Goal: Task Accomplishment & Management: Manage account settings

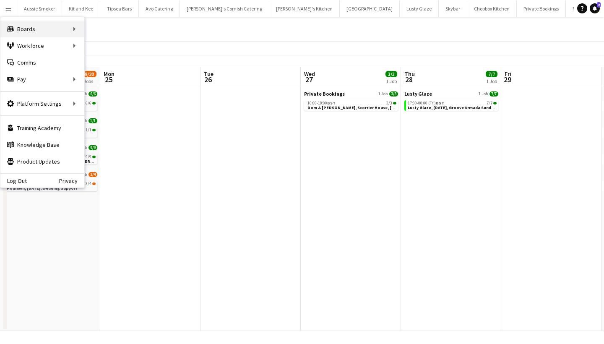
scroll to position [0, 170]
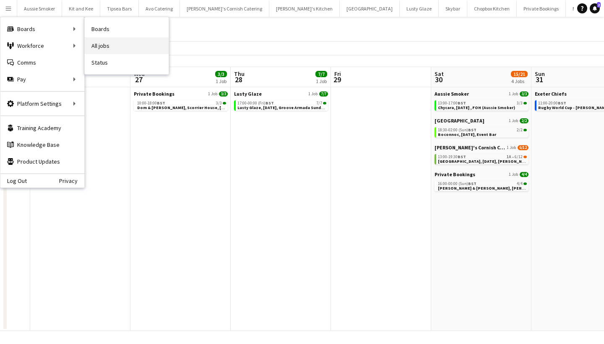
click at [110, 46] on link "All jobs" at bounding box center [127, 45] width 84 height 17
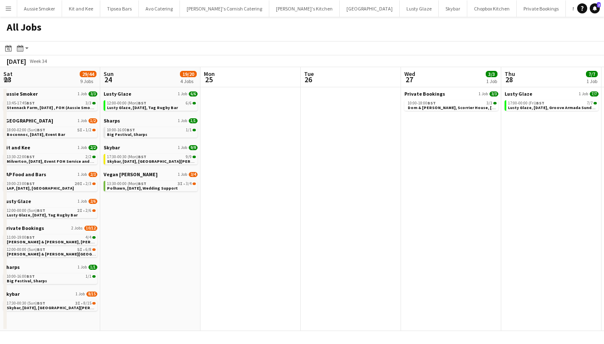
scroll to position [0, 191]
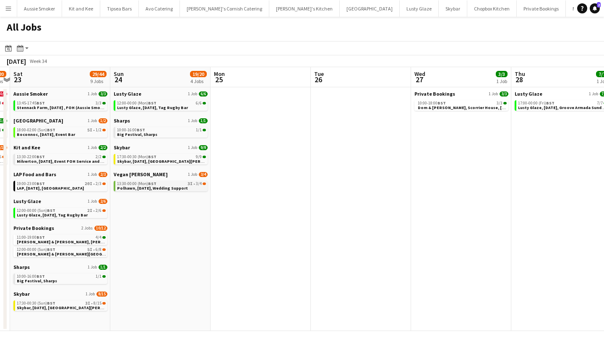
click at [161, 190] on span "Polhawn, 24th August, Wedding Support" at bounding box center [152, 187] width 71 height 5
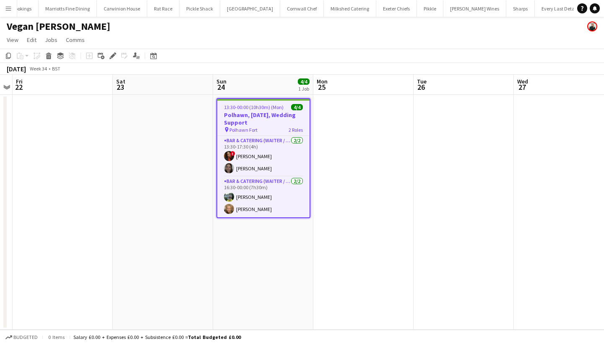
click at [262, 169] on app-card-role "Bar & Catering (Waiter / waitress) 2/2 13:30-17:30 (4h) ! Abigail Moseley Milli…" at bounding box center [263, 156] width 92 height 41
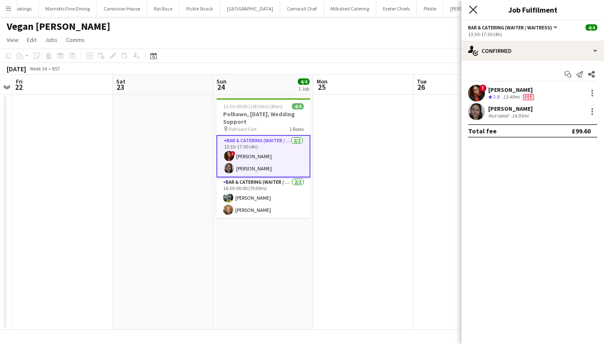
click at [475, 8] on icon "Close pop-in" at bounding box center [473, 9] width 8 height 8
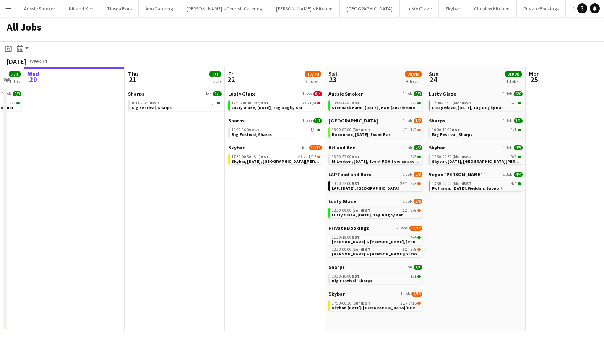
scroll to position [0, 304]
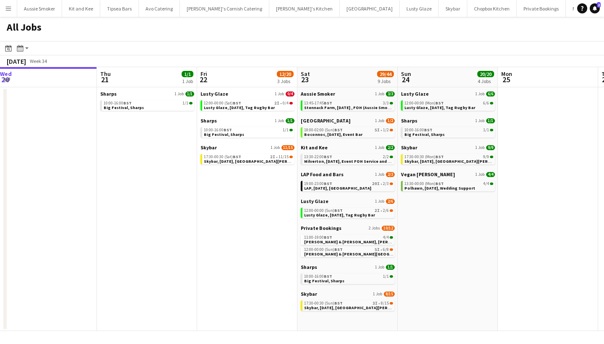
click at [4, 8] on button "Menu" at bounding box center [8, 8] width 17 height 17
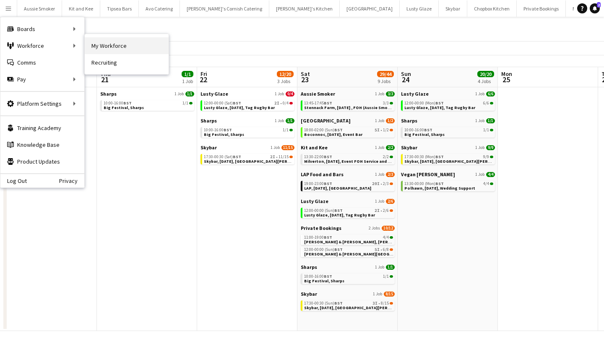
click at [109, 46] on link "My Workforce" at bounding box center [127, 45] width 84 height 17
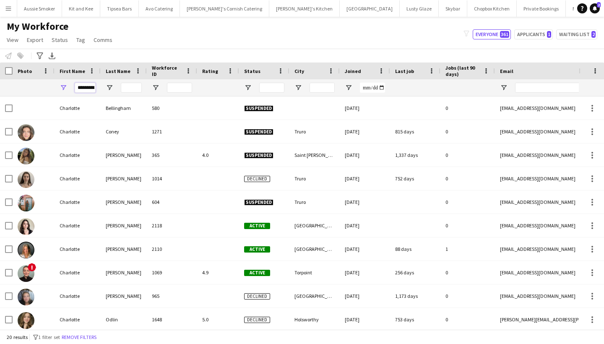
click at [92, 87] on input "*********" at bounding box center [85, 88] width 21 height 10
type input "*****"
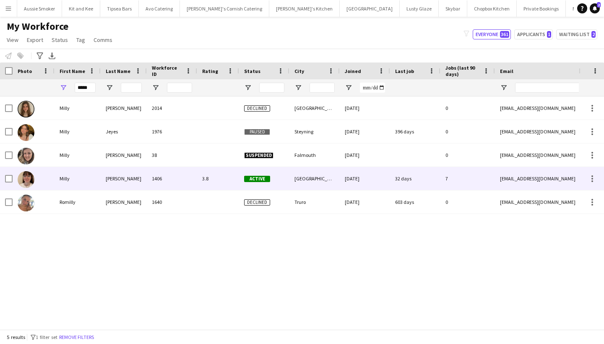
click at [127, 183] on div "Thompson" at bounding box center [124, 178] width 46 height 23
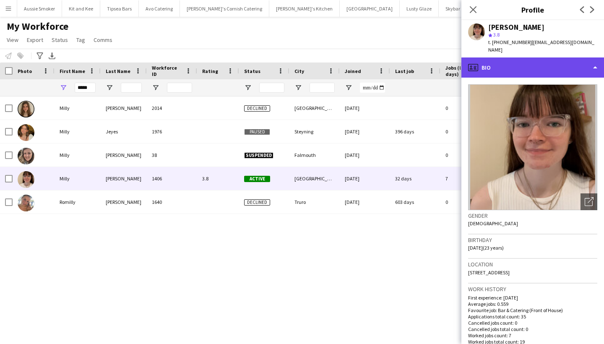
click at [543, 61] on div "profile Bio" at bounding box center [533, 67] width 143 height 20
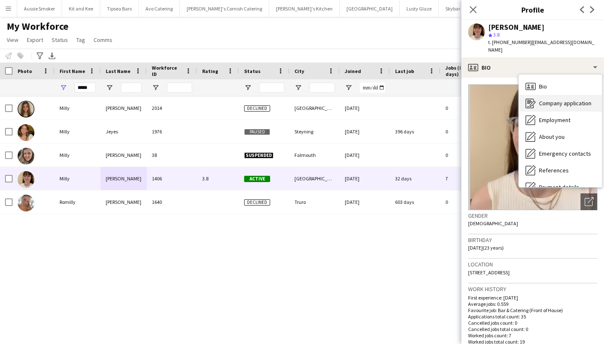
click at [556, 99] on span "Company application" at bounding box center [565, 103] width 52 height 8
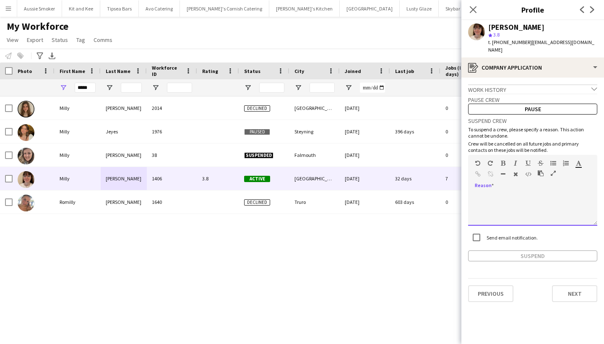
click at [499, 193] on div at bounding box center [532, 209] width 129 height 34
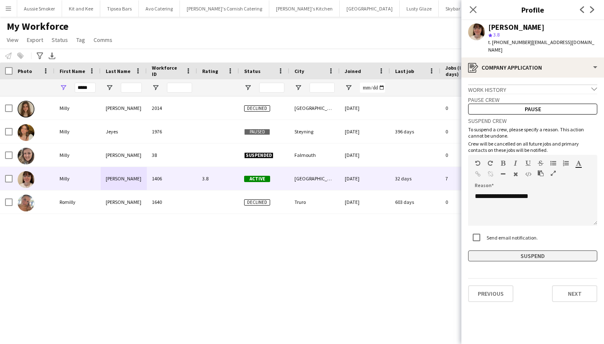
click at [520, 251] on button "Suspend" at bounding box center [532, 256] width 129 height 11
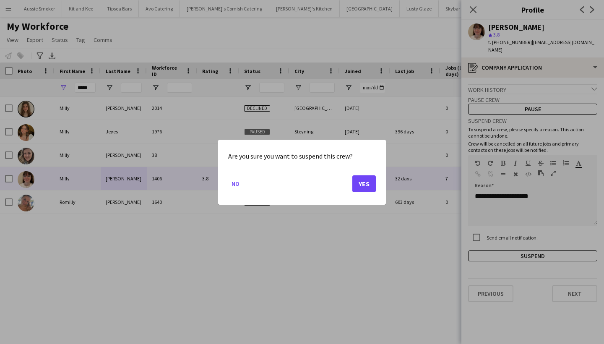
click at [359, 180] on button "Yes" at bounding box center [365, 183] width 24 height 17
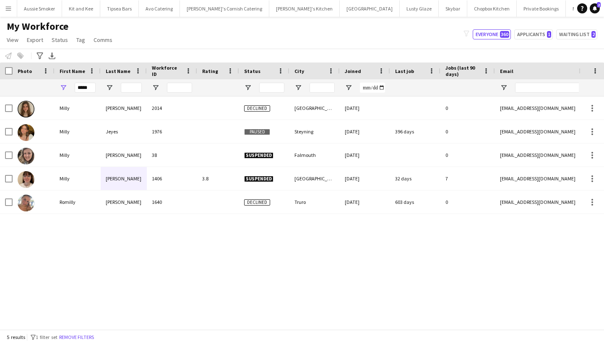
click at [9, 10] on app-icon "Menu" at bounding box center [8, 8] width 7 height 7
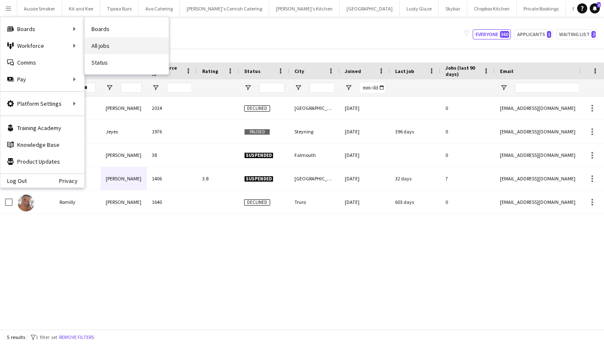
click at [123, 44] on link "All jobs" at bounding box center [127, 45] width 84 height 17
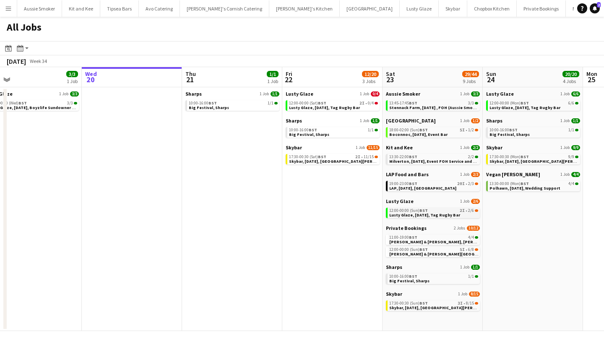
scroll to position [0, 222]
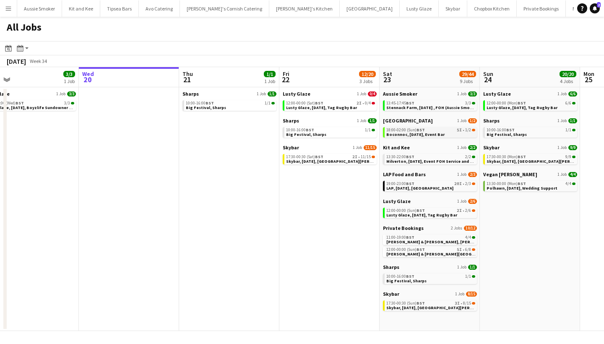
click at [436, 134] on span "Boconnoc, 23rd August, Event Bar" at bounding box center [416, 134] width 58 height 5
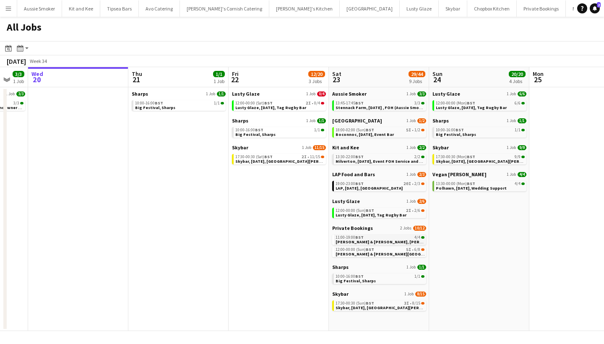
scroll to position [0, 272]
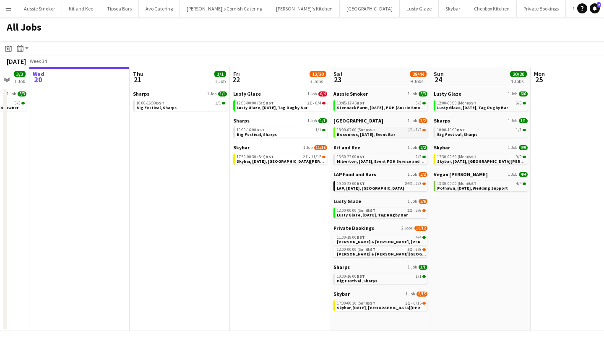
click at [368, 132] on span "Boconnoc, 23rd August, Event Bar" at bounding box center [366, 134] width 58 height 5
click at [386, 187] on span "LAP, 23rd August, Chagford" at bounding box center [370, 187] width 67 height 5
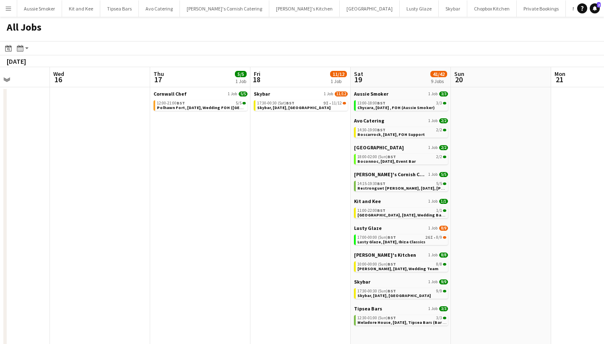
scroll to position [0, 251]
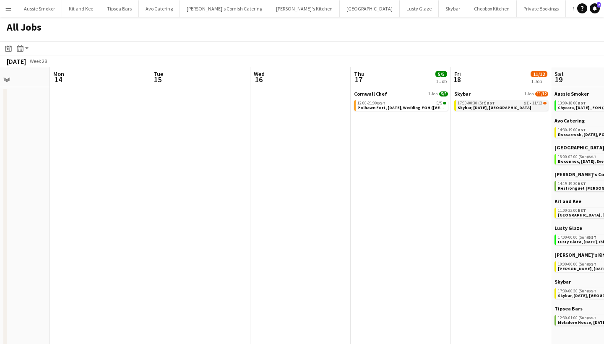
click at [498, 104] on div "17:30-00:30 (Sat) BST 9I • 11/12" at bounding box center [502, 103] width 89 height 4
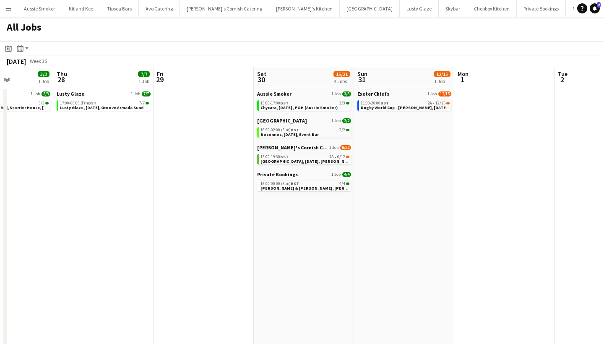
scroll to position [0, 253]
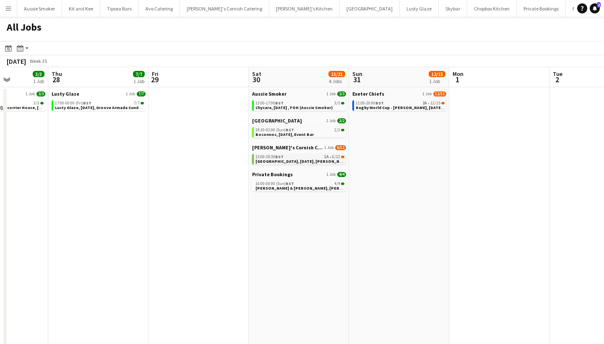
click at [305, 161] on span "Wadebridge, 30th August, Kerra's Catering" at bounding box center [314, 161] width 116 height 5
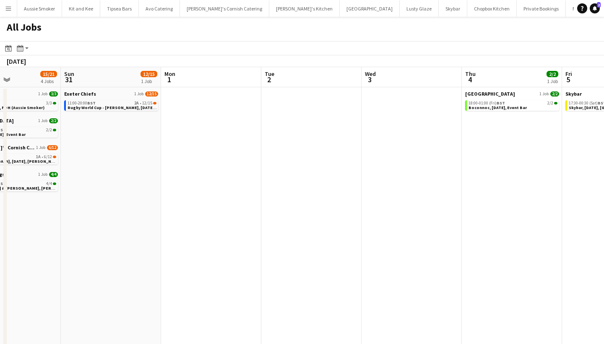
scroll to position [0, 402]
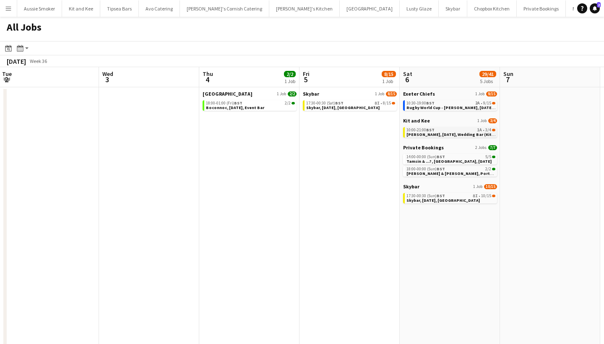
click at [443, 137] on app-brief-job-card "10:00-21:00 BST 1A • 3/4 Eggbeer, 6th September, Wedding Bar (Kit & Kee)" at bounding box center [450, 132] width 94 height 10
click at [413, 130] on span "10:00-21:00 BST" at bounding box center [421, 130] width 28 height 4
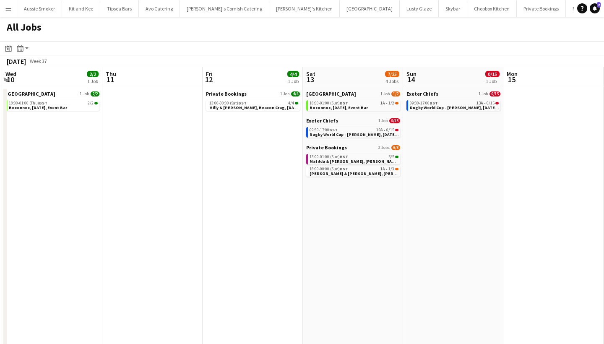
scroll to position [0, 305]
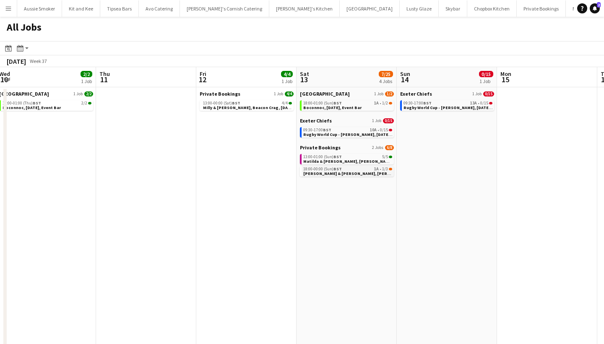
click at [340, 173] on span "Olivia & James, Cubert, 13th September" at bounding box center [364, 173] width 123 height 5
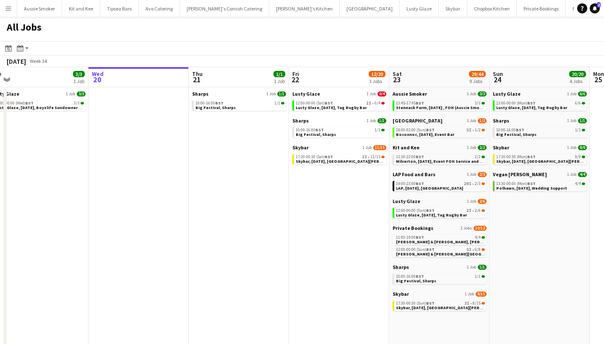
scroll to position [0, 317]
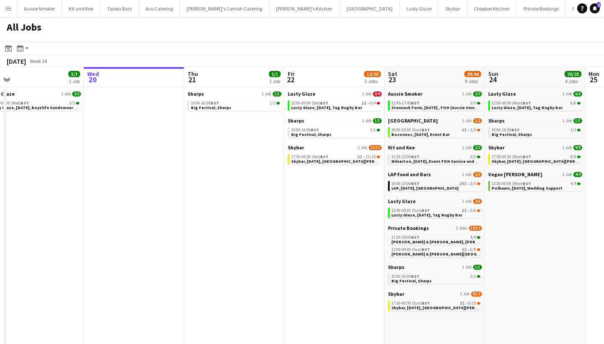
click at [331, 113] on div "Lusty Glaze 1 Job 0/4 12:00-00:00 (Sat) BST 2I • 0/4 Lusty Glaze, 22nd August, …" at bounding box center [335, 104] width 94 height 27
click at [323, 109] on span "Lusty Glaze, 22nd August, Tag Rugby Bar" at bounding box center [326, 107] width 71 height 5
click at [425, 184] on div "19:00-23:00 BST 20I • 2/3" at bounding box center [436, 184] width 89 height 4
click at [505, 162] on span "Skybar, 24th August, St Agnes" at bounding box center [545, 161] width 107 height 5
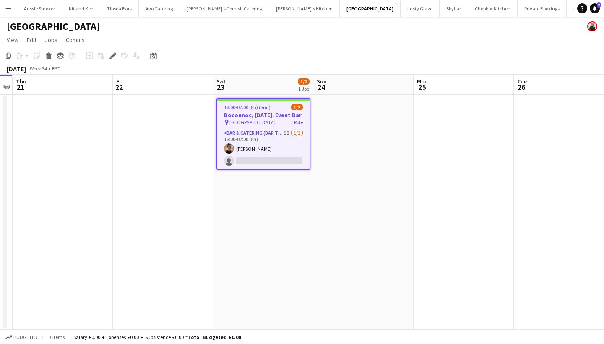
click at [8, 2] on button "Menu" at bounding box center [8, 8] width 17 height 17
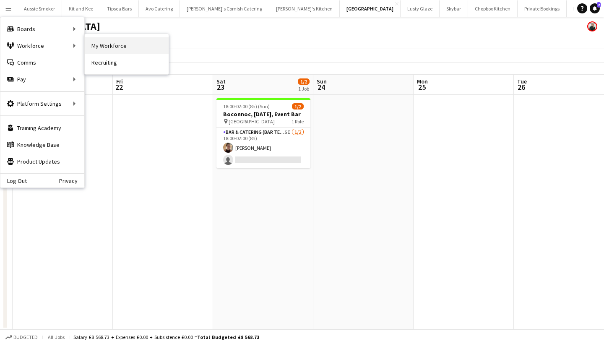
click at [128, 37] on link "My Workforce" at bounding box center [127, 45] width 84 height 17
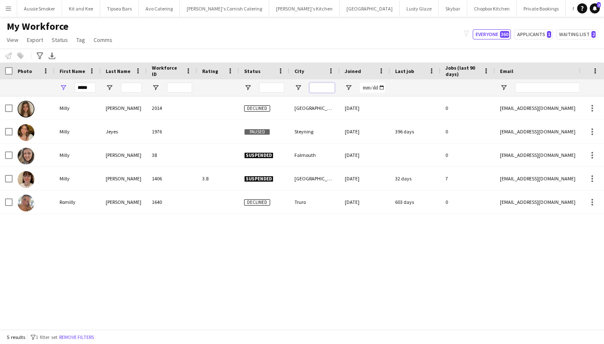
click at [315, 89] on input "City Filter Input" at bounding box center [322, 88] width 25 height 10
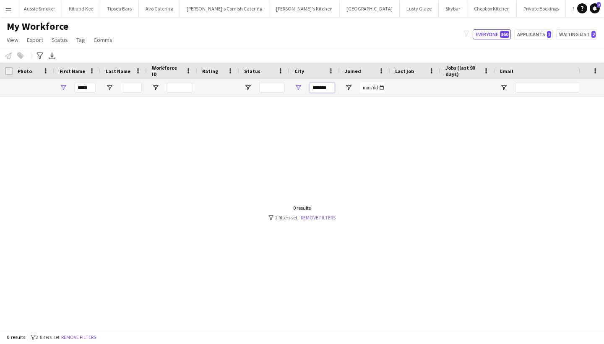
type input "*******"
click at [327, 215] on link "Remove filters" at bounding box center [318, 217] width 35 height 6
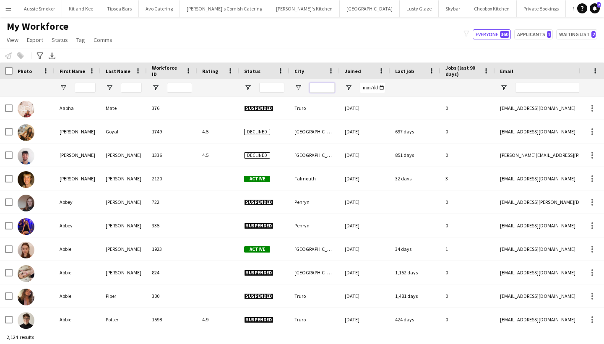
click at [320, 90] on input "City Filter Input" at bounding box center [322, 88] width 25 height 10
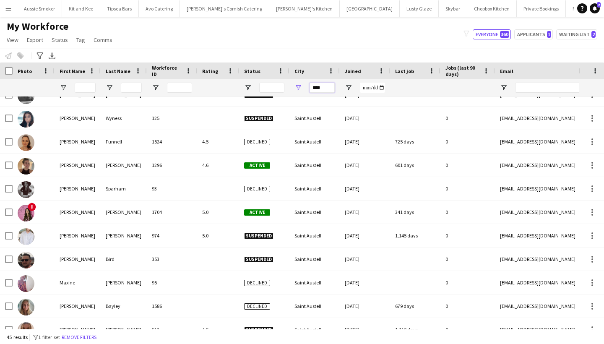
scroll to position [559, 0]
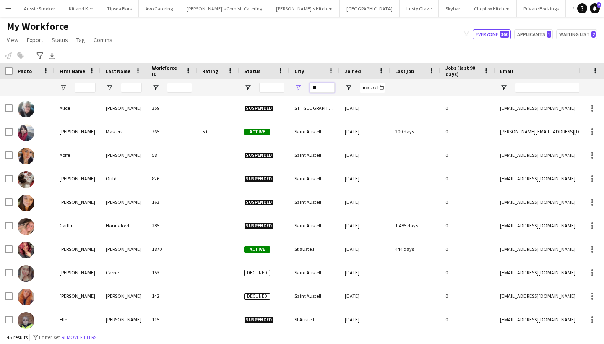
type input "*"
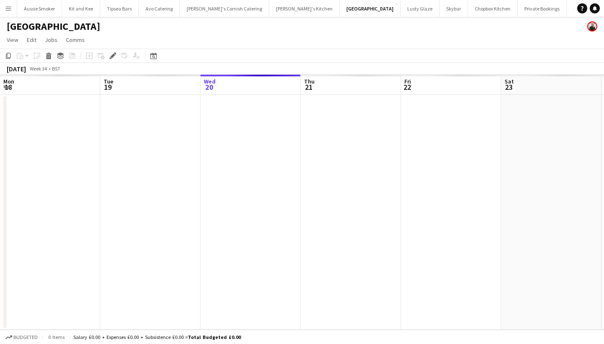
scroll to position [0, 288]
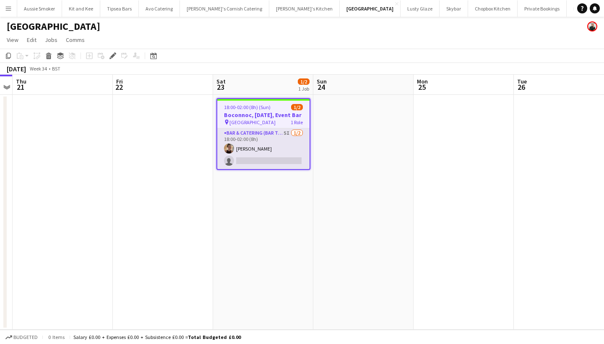
click at [261, 166] on app-card-role "Bar & Catering (Bar Tender) 5I 1/2 18:00-02:00 (8h) lucy Hamley single-neutral-…" at bounding box center [263, 148] width 92 height 41
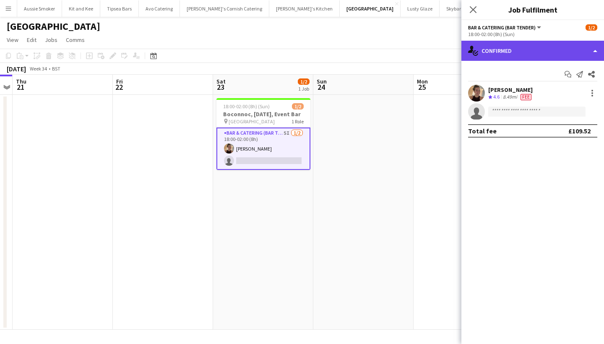
click at [539, 45] on div "single-neutral-actions-check-2 Confirmed" at bounding box center [533, 51] width 143 height 20
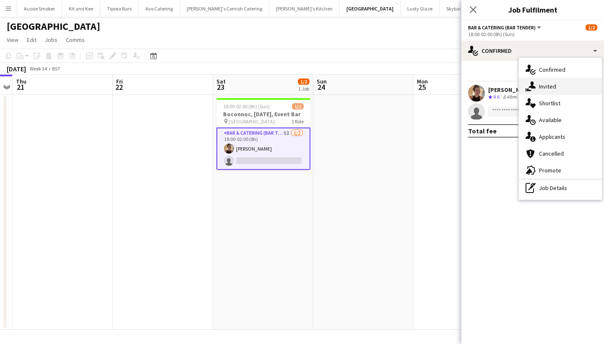
click at [531, 83] on icon at bounding box center [532, 84] width 7 height 7
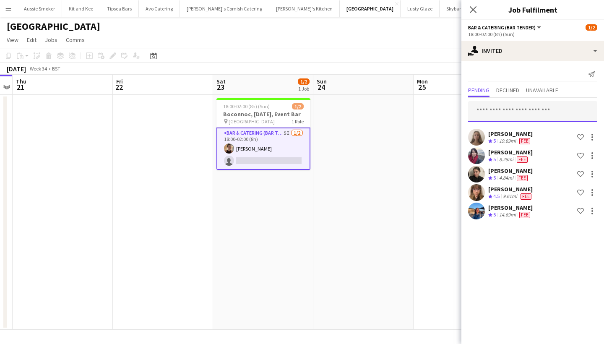
click at [505, 111] on input "text" at bounding box center [532, 111] width 129 height 21
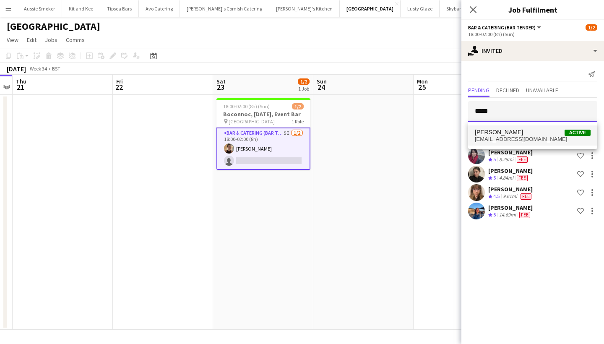
type input "*******"
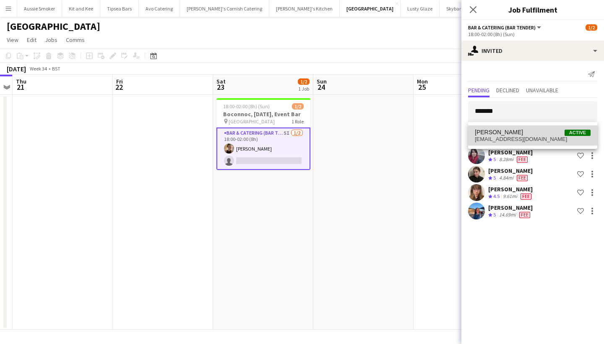
drag, startPoint x: 508, startPoint y: 126, endPoint x: 514, endPoint y: 134, distance: 9.8
click at [514, 134] on span "Shannon Kitto Active" at bounding box center [533, 132] width 116 height 7
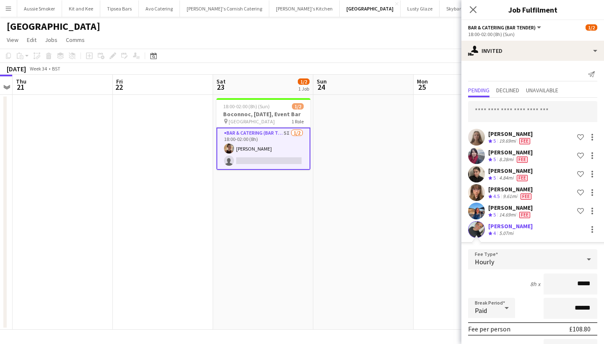
type input "******"
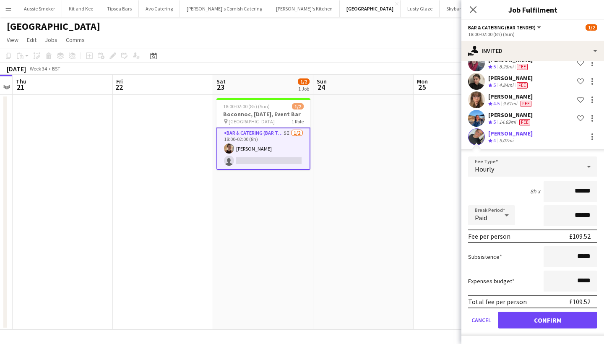
click at [543, 315] on button "Confirm" at bounding box center [547, 320] width 99 height 17
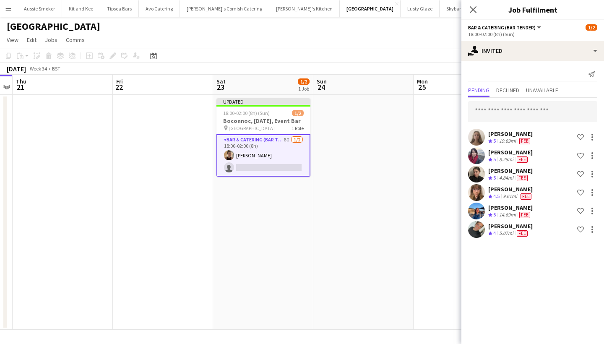
scroll to position [0, 0]
click at [470, 10] on icon "Close pop-in" at bounding box center [473, 9] width 8 height 8
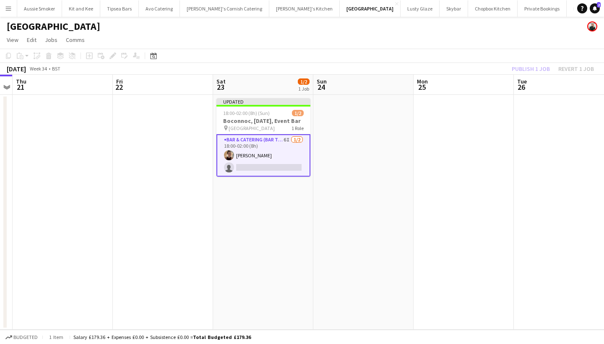
click at [535, 68] on div "Publish 1 job Revert 1 job" at bounding box center [553, 68] width 102 height 11
click at [535, 68] on button "Publish 1 job" at bounding box center [531, 68] width 45 height 11
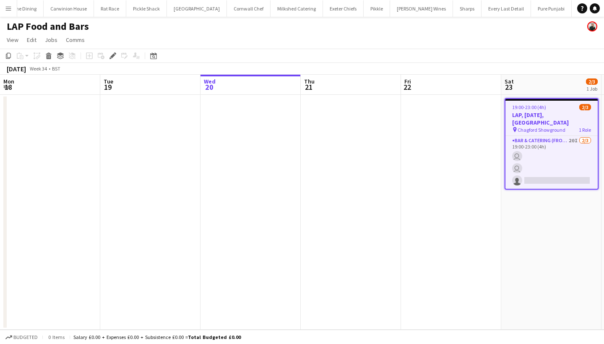
scroll to position [0, 288]
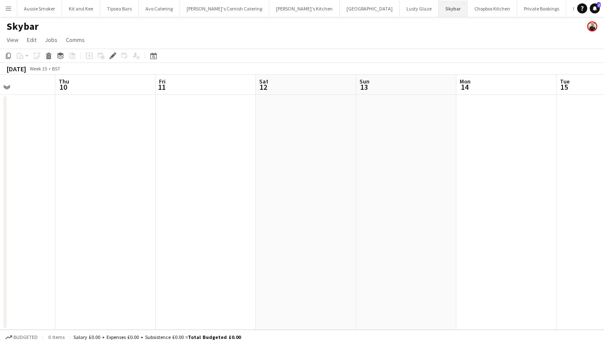
scroll to position [0, 226]
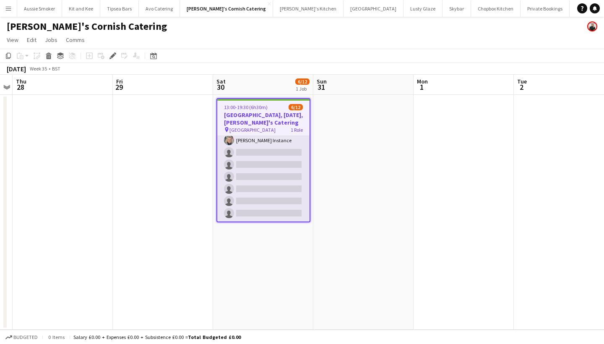
scroll to position [77, 0]
click at [282, 190] on app-card-role "Events (Event Staff) 1A [DATE] 13:00-19:30 (6h30m) [PERSON_NAME] [PERSON_NAME] …" at bounding box center [263, 140] width 92 height 162
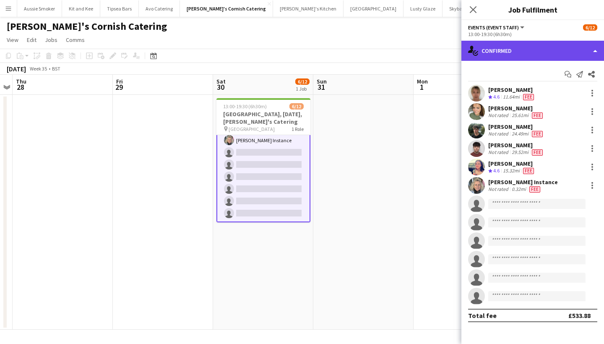
click at [523, 55] on div "single-neutral-actions-check-2 Confirmed" at bounding box center [533, 51] width 143 height 20
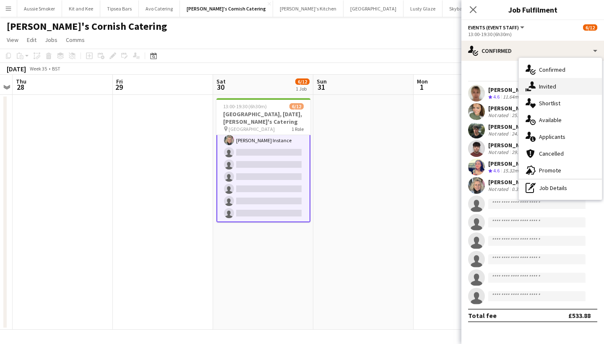
click at [544, 86] on div "single-neutral-actions-share-1 Invited" at bounding box center [560, 86] width 83 height 17
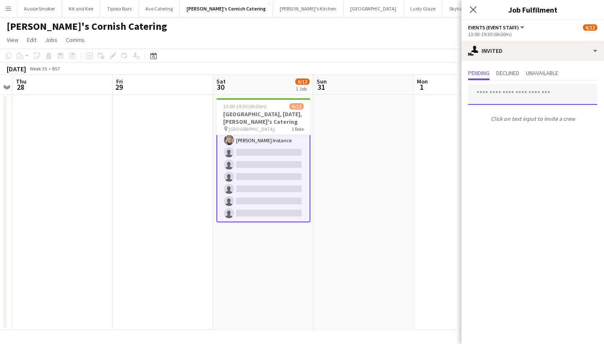
click at [506, 95] on input "text" at bounding box center [532, 94] width 129 height 21
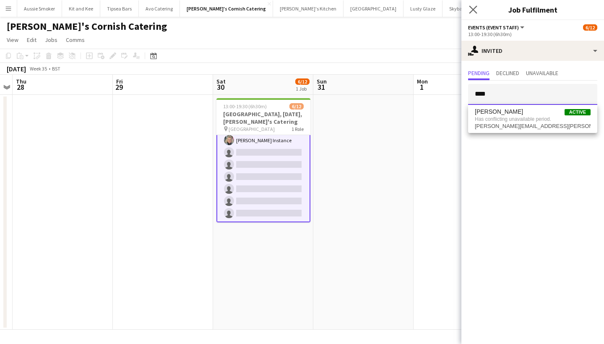
type input "****"
click at [473, 5] on app-icon "Close pop-in" at bounding box center [474, 10] width 12 height 12
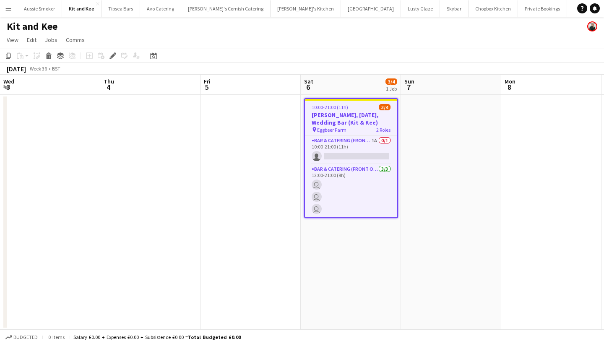
scroll to position [0, 288]
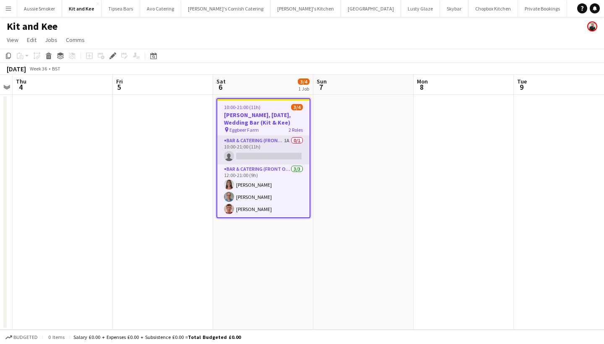
click at [269, 152] on app-card-role "Bar & Catering (Front of House) 1A 0/1 10:00-21:00 (11h) single-neutral-actions" at bounding box center [263, 150] width 92 height 29
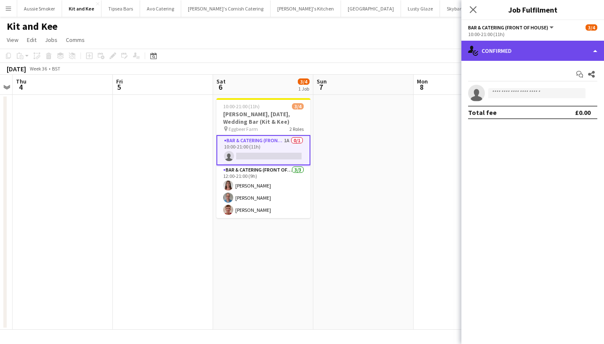
click at [508, 44] on div "single-neutral-actions-check-2 Confirmed" at bounding box center [533, 51] width 143 height 20
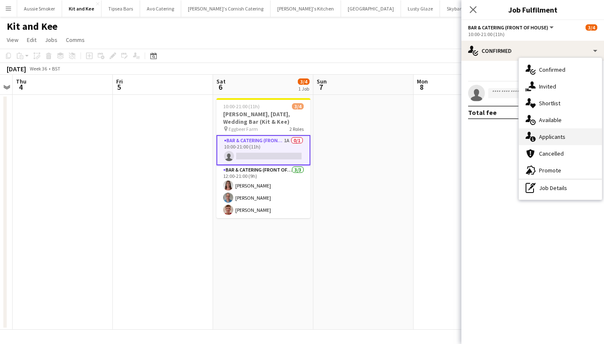
click at [559, 134] on div "single-neutral-actions-information Applicants" at bounding box center [560, 136] width 83 height 17
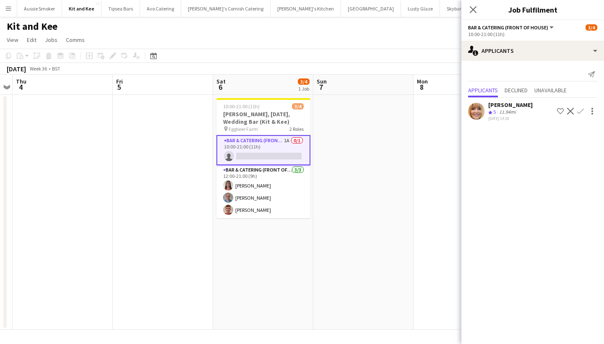
click at [583, 110] on app-icon "Confirm" at bounding box center [580, 111] width 7 height 7
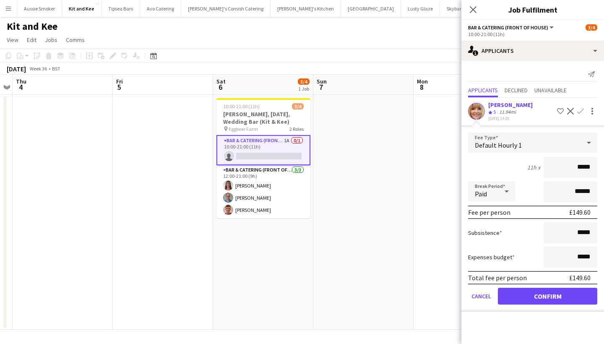
type input "******"
click at [540, 297] on button "Confirm" at bounding box center [547, 296] width 99 height 17
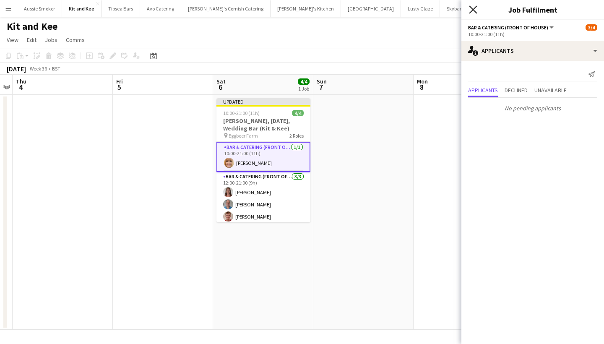
click at [476, 12] on icon at bounding box center [473, 9] width 8 height 8
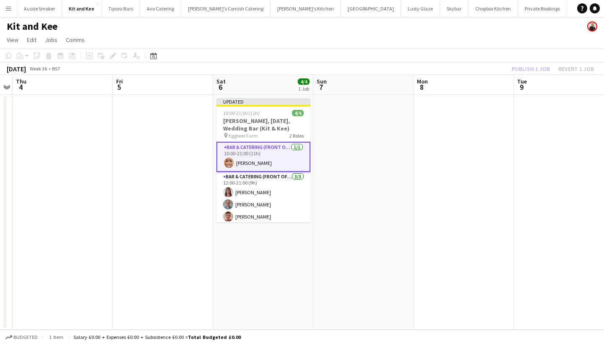
click at [540, 66] on div "Publish 1 job Revert 1 job" at bounding box center [553, 68] width 102 height 11
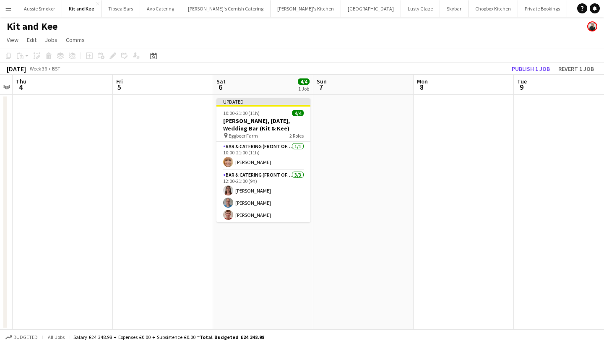
click at [540, 66] on button "Publish 1 job" at bounding box center [531, 68] width 45 height 11
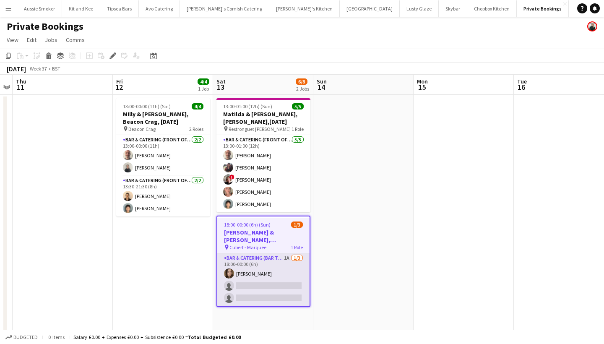
click at [253, 291] on app-card-role "Bar & Catering (Bar Tender) 1A [DATE] 18:00-00:00 (6h) [PERSON_NAME] single-neu…" at bounding box center [263, 279] width 92 height 53
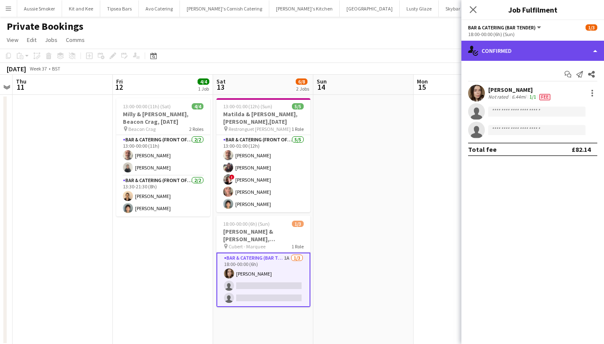
click at [504, 52] on div "single-neutral-actions-check-2 Confirmed" at bounding box center [533, 51] width 143 height 20
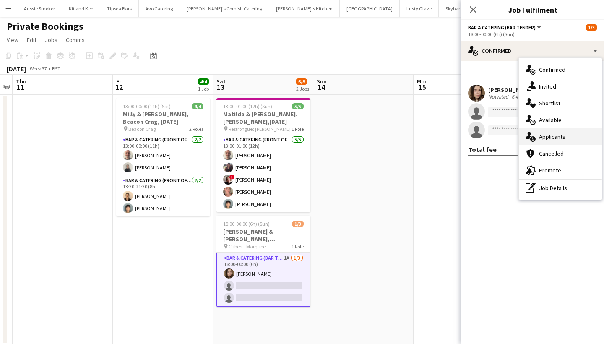
click at [559, 136] on div "single-neutral-actions-information Applicants" at bounding box center [560, 136] width 83 height 17
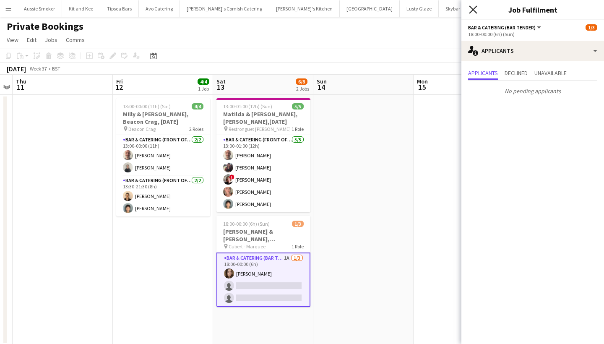
click at [474, 9] on icon at bounding box center [473, 9] width 8 height 8
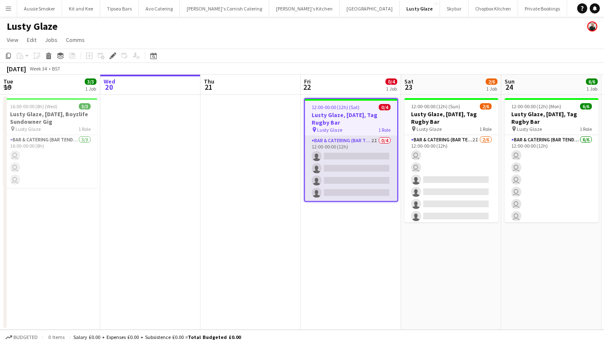
scroll to position [0, 288]
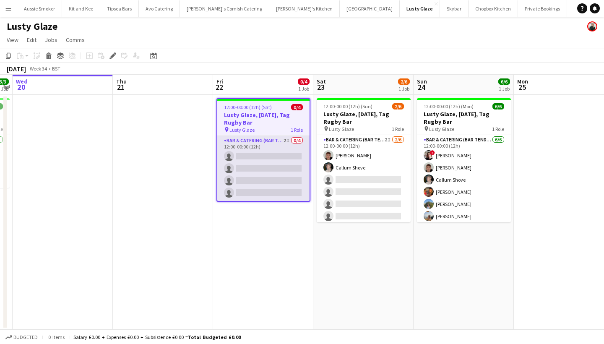
click at [248, 181] on app-card-role "Bar & Catering (Bar Tender) 2I 0/4 12:00-00:00 (12h) single-neutral-actions sin…" at bounding box center [263, 168] width 92 height 65
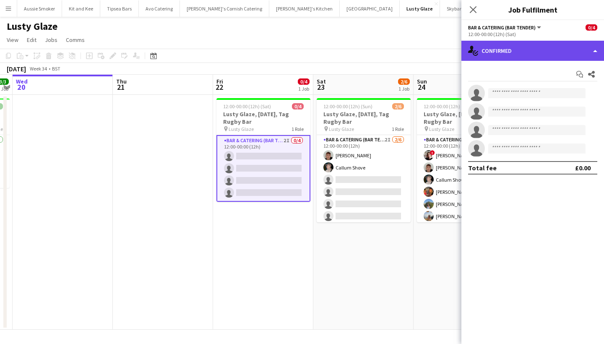
click at [554, 55] on div "single-neutral-actions-check-2 Confirmed" at bounding box center [533, 51] width 143 height 20
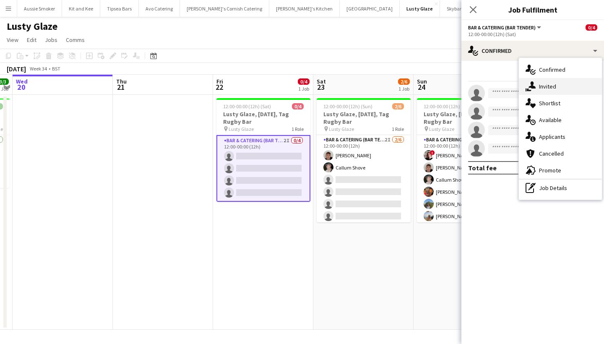
click at [568, 84] on div "single-neutral-actions-share-1 Invited" at bounding box center [560, 86] width 83 height 17
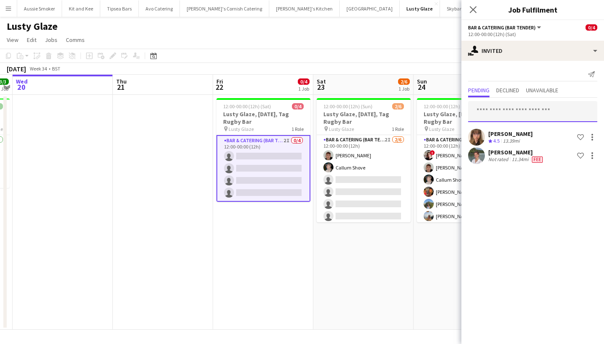
click at [513, 111] on input "text" at bounding box center [532, 111] width 129 height 21
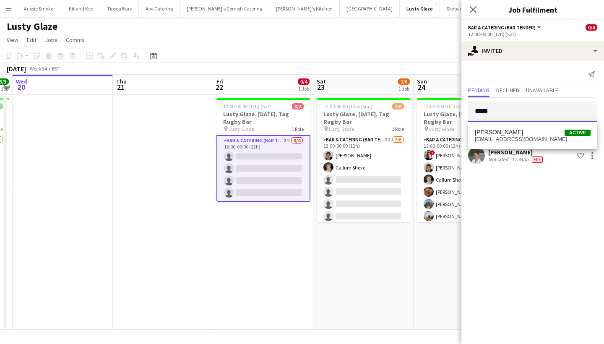
type input "******"
drag, startPoint x: 513, startPoint y: 111, endPoint x: 517, endPoint y: 138, distance: 27.1
click at [517, 138] on span "[EMAIL_ADDRESS][DOMAIN_NAME]" at bounding box center [533, 139] width 116 height 7
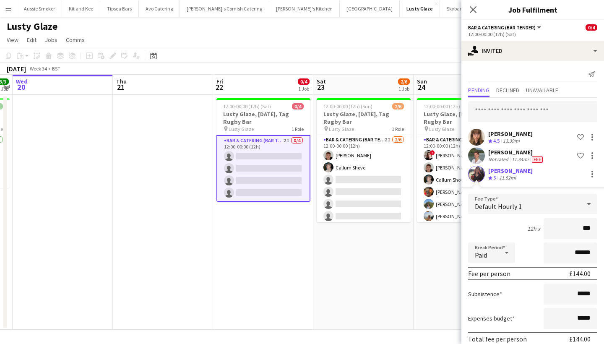
type input "**"
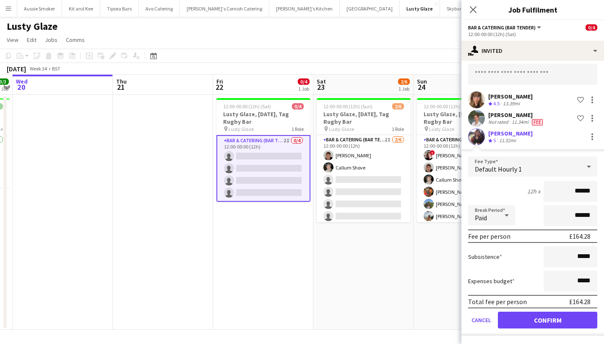
scroll to position [37, 0]
type input "******"
click at [539, 320] on button "Confirm" at bounding box center [547, 320] width 99 height 17
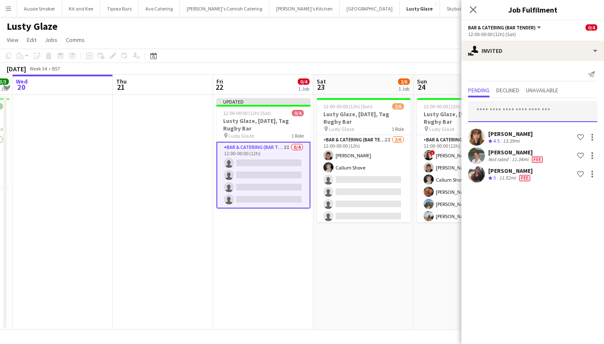
click at [491, 112] on input "text" at bounding box center [532, 111] width 129 height 21
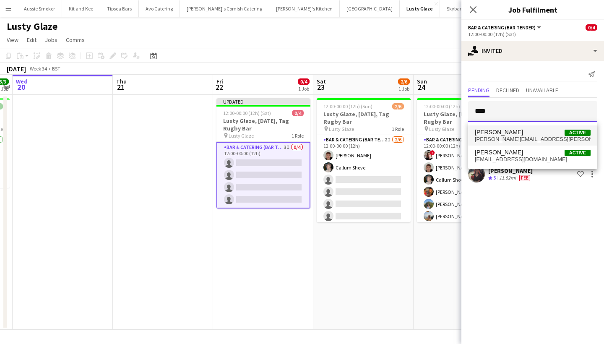
type input "****"
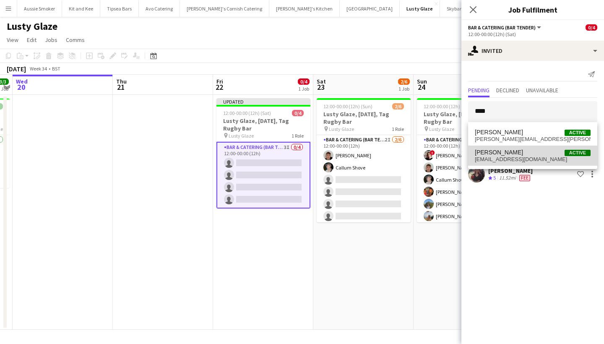
drag, startPoint x: 499, startPoint y: 125, endPoint x: 501, endPoint y: 151, distance: 26.1
click at [501, 151] on span "[PERSON_NAME]" at bounding box center [499, 152] width 48 height 7
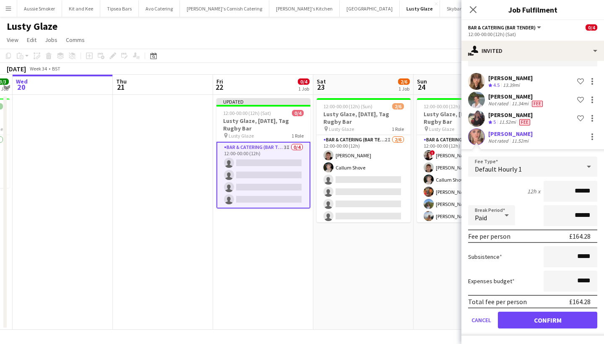
scroll to position [56, 0]
type input "******"
click at [522, 326] on button "Confirm" at bounding box center [547, 320] width 99 height 17
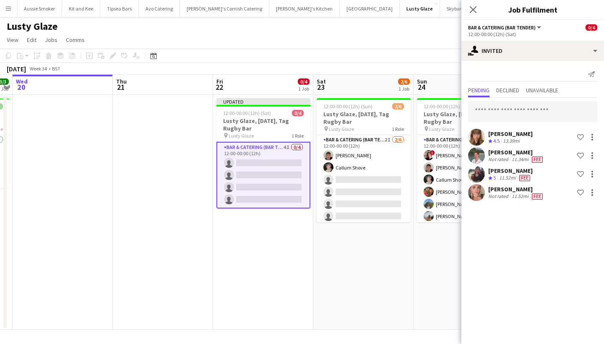
scroll to position [0, 0]
click at [473, 9] on icon at bounding box center [473, 9] width 8 height 8
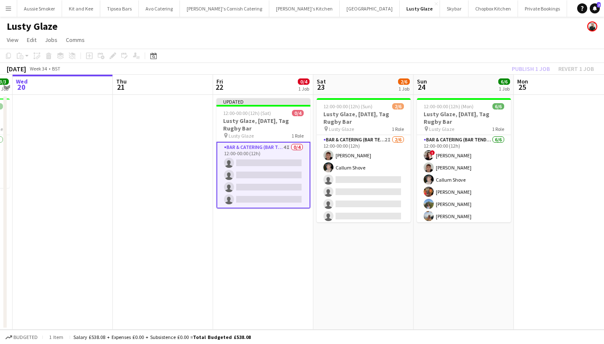
click at [523, 68] on div "Publish 1 job Revert 1 job" at bounding box center [553, 68] width 102 height 11
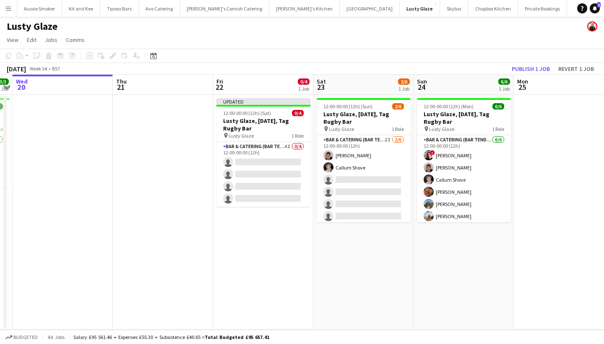
click at [523, 68] on button "Publish 1 job" at bounding box center [531, 68] width 45 height 11
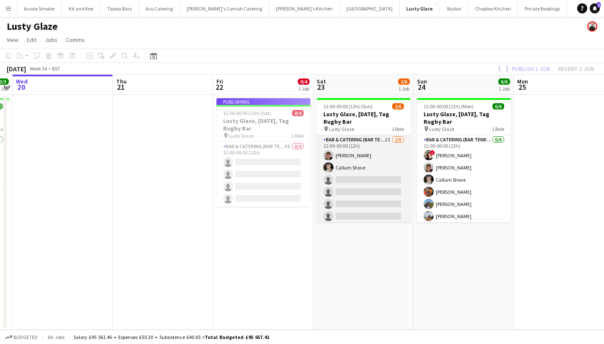
click at [366, 188] on app-card-role "Bar & Catering (Bar Tender) 2I [DATE] 12:00-00:00 (12h) [PERSON_NAME] Callum Sh…" at bounding box center [364, 179] width 94 height 89
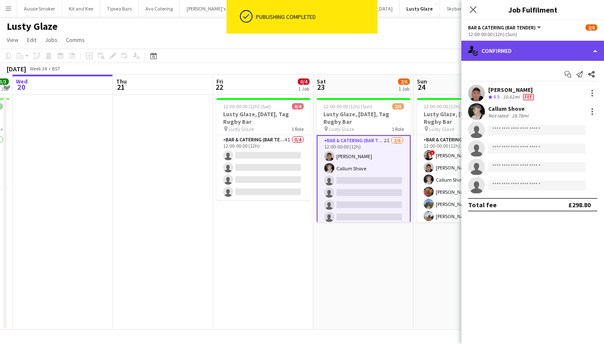
click at [505, 53] on div "single-neutral-actions-check-2 Confirmed" at bounding box center [533, 51] width 143 height 20
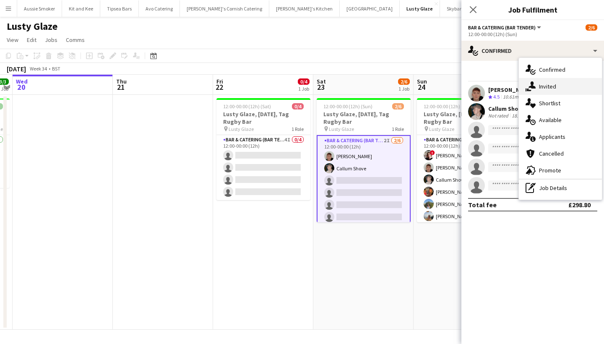
click at [548, 87] on div "single-neutral-actions-share-1 Invited" at bounding box center [560, 86] width 83 height 17
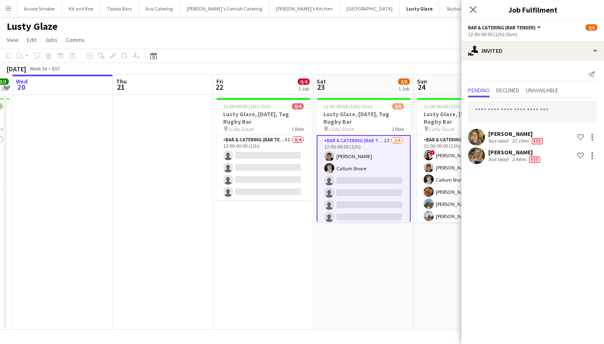
click at [507, 123] on div "[PERSON_NAME] Not rated 37.19mi Fee Shortlist crew [PERSON_NAME] Not rated 3.44…" at bounding box center [533, 132] width 143 height 68
click at [496, 112] on input "text" at bounding box center [532, 111] width 129 height 21
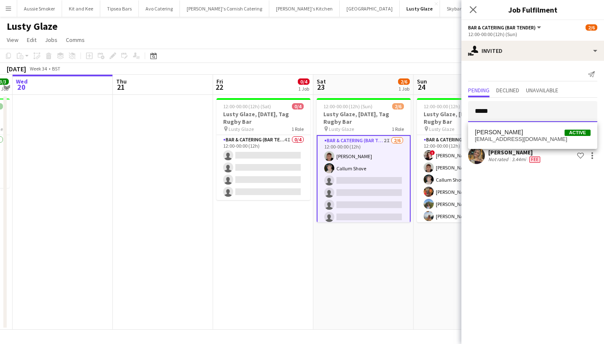
type input "******"
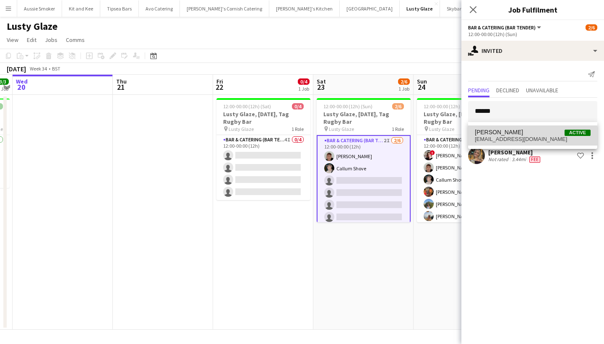
drag, startPoint x: 502, startPoint y: 121, endPoint x: 515, endPoint y: 141, distance: 23.8
click at [515, 141] on span "[EMAIL_ADDRESS][DOMAIN_NAME]" at bounding box center [533, 139] width 116 height 7
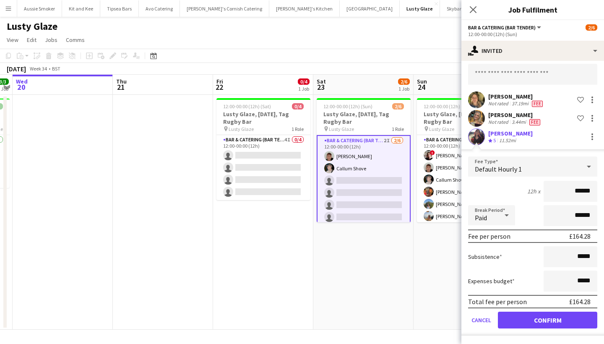
scroll to position [37, 0]
type input "******"
click at [534, 323] on button "Confirm" at bounding box center [547, 320] width 99 height 17
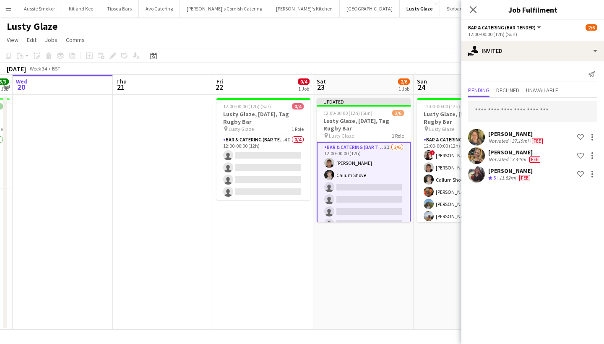
scroll to position [0, 0]
click at [524, 114] on input "text" at bounding box center [532, 111] width 129 height 21
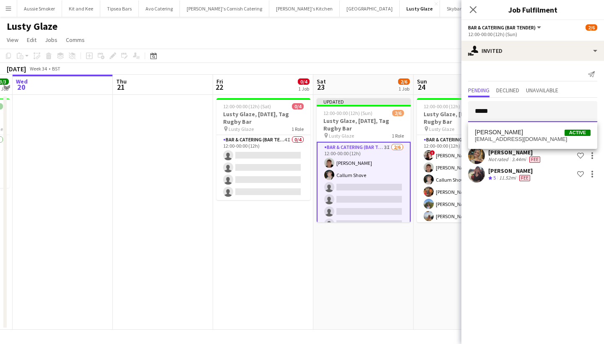
type input "*****"
drag, startPoint x: 524, startPoint y: 114, endPoint x: 531, endPoint y: 135, distance: 22.2
click at [531, 135] on span "[PERSON_NAME] Active" at bounding box center [533, 132] width 116 height 7
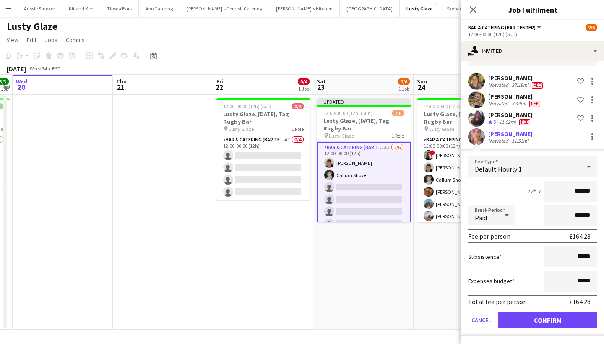
scroll to position [56, 0]
type input "******"
click at [532, 317] on button "Confirm" at bounding box center [547, 320] width 99 height 17
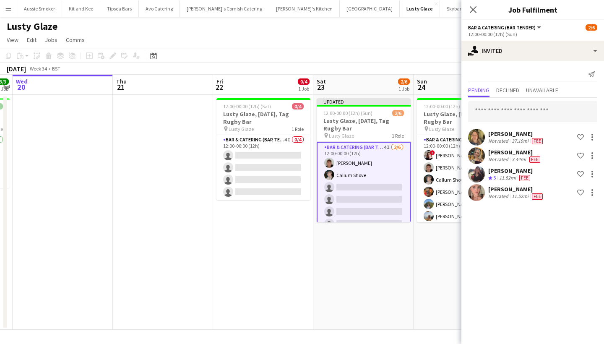
scroll to position [0, 0]
click at [473, 7] on icon "Close pop-in" at bounding box center [473, 9] width 8 height 8
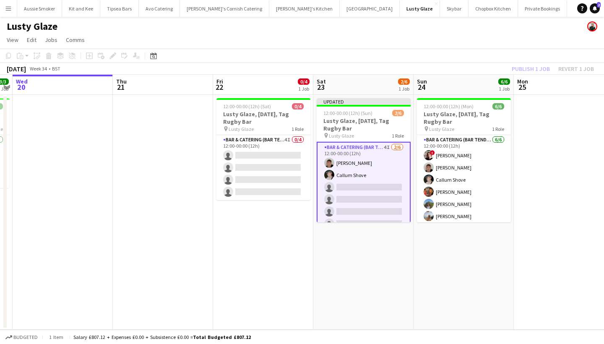
click at [531, 65] on div "Publish 1 job Revert 1 job" at bounding box center [553, 68] width 102 height 11
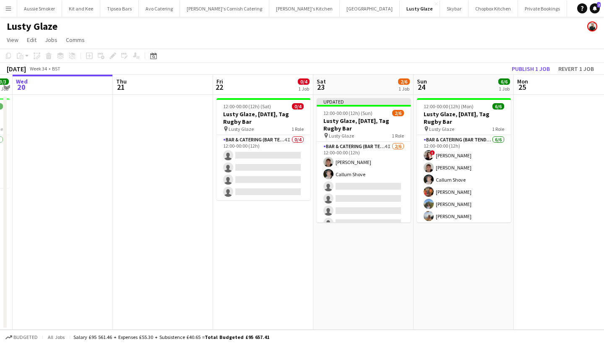
click at [531, 65] on button "Publish 1 job" at bounding box center [531, 68] width 45 height 11
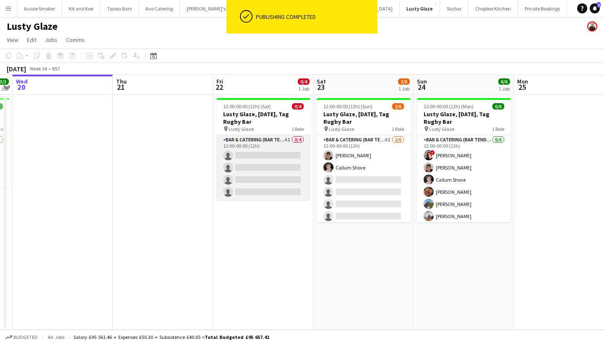
click at [255, 176] on app-card-role "Bar & Catering (Bar Tender) 4I 0/4 12:00-00:00 (12h) single-neutral-actions sin…" at bounding box center [264, 167] width 94 height 65
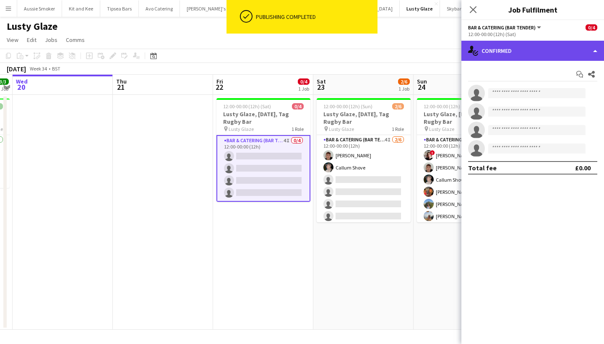
click at [534, 48] on div "single-neutral-actions-check-2 Confirmed" at bounding box center [533, 51] width 143 height 20
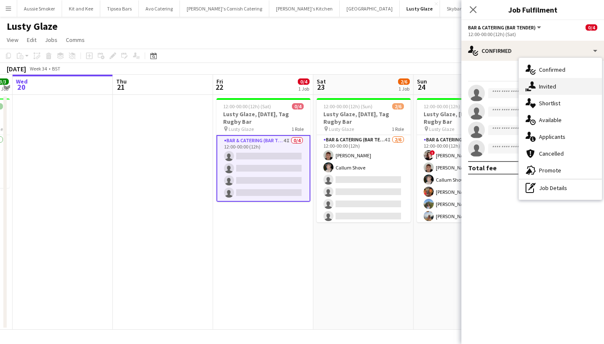
click at [573, 87] on div "single-neutral-actions-share-1 Invited" at bounding box center [560, 86] width 83 height 17
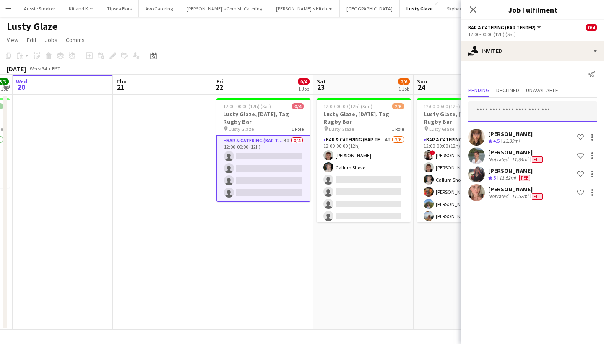
click at [500, 104] on input "text" at bounding box center [532, 111] width 129 height 21
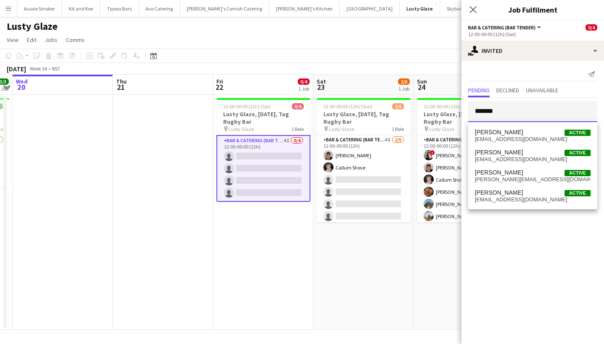
type input "*******"
click at [521, 133] on span "[PERSON_NAME] Active" at bounding box center [533, 132] width 116 height 7
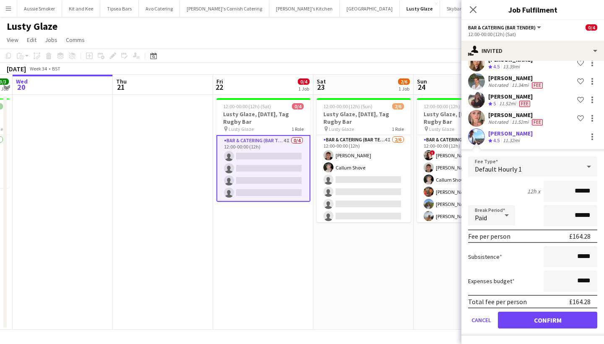
scroll to position [74, 0]
type input "******"
click at [546, 323] on button "Confirm" at bounding box center [547, 320] width 99 height 17
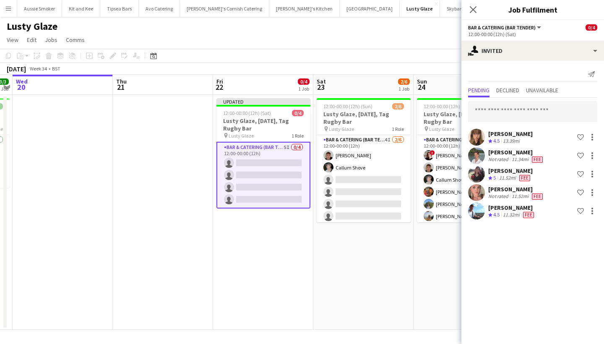
scroll to position [0, 0]
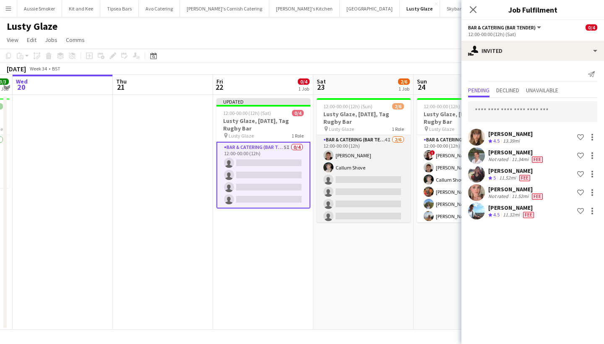
click at [383, 183] on app-card-role "Bar & Catering (Bar Tender) 4I [DATE] 12:00-00:00 (12h) [PERSON_NAME] Callum Sh…" at bounding box center [364, 179] width 94 height 89
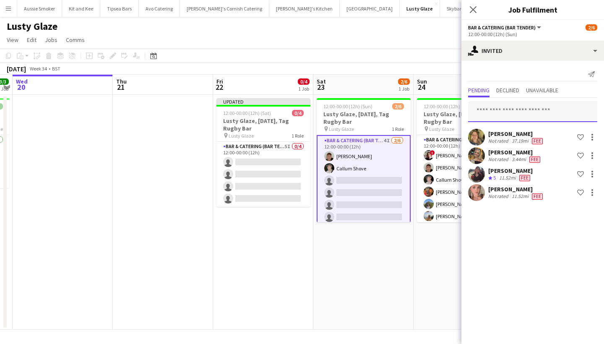
click at [529, 111] on input "text" at bounding box center [532, 111] width 129 height 21
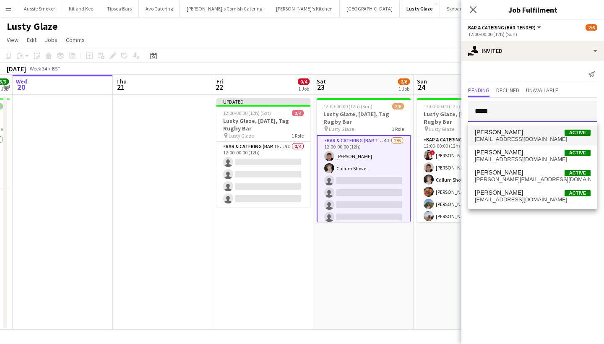
type input "*****"
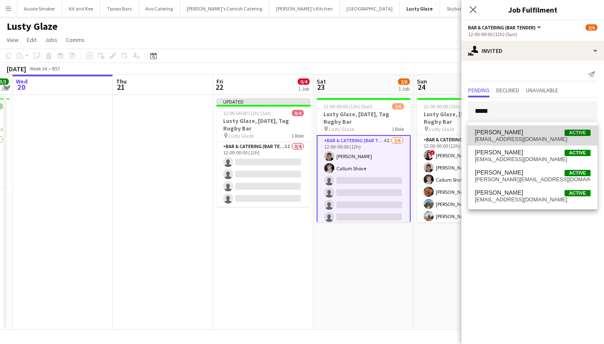
click at [526, 133] on span "[PERSON_NAME] Active" at bounding box center [533, 132] width 116 height 7
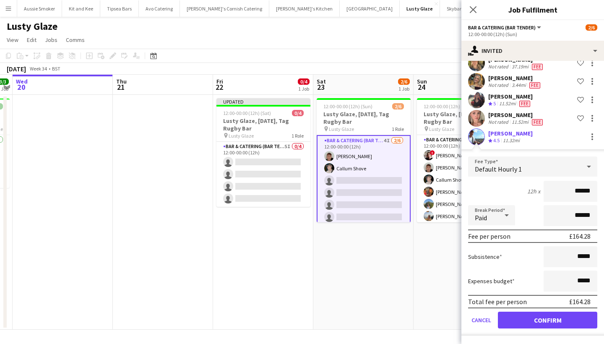
scroll to position [74, 0]
type input "******"
click at [559, 321] on button "Confirm" at bounding box center [547, 320] width 99 height 17
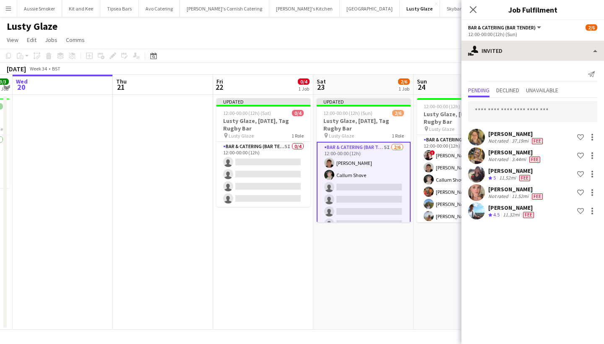
scroll to position [0, 0]
click at [473, 9] on icon at bounding box center [473, 9] width 8 height 8
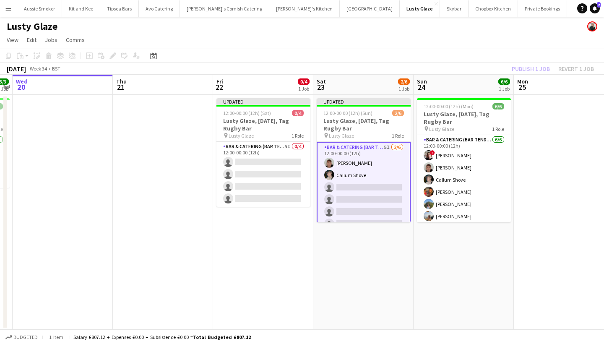
click at [535, 65] on div "Publish 1 job Revert 1 job" at bounding box center [553, 68] width 102 height 11
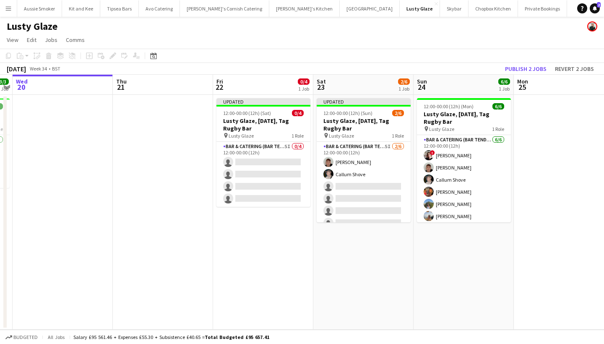
click at [535, 65] on button "Publish 2 jobs" at bounding box center [526, 68] width 48 height 11
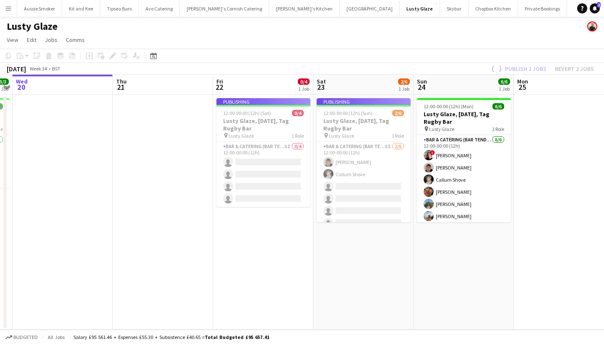
click at [255, 183] on app-job-card "Publishing 12:00-00:00 (12h) (Sat) 0/4 Lusty Glaze, [DATE], Tag Rugby Bar pin L…" at bounding box center [264, 152] width 94 height 109
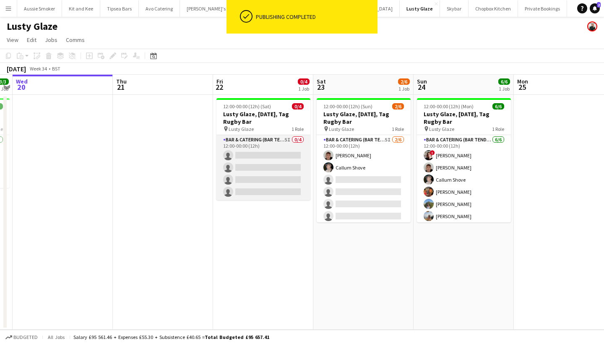
click at [282, 176] on app-card-role "Bar & Catering (Bar Tender) 5I 0/4 12:00-00:00 (12h) single-neutral-actions sin…" at bounding box center [264, 167] width 94 height 65
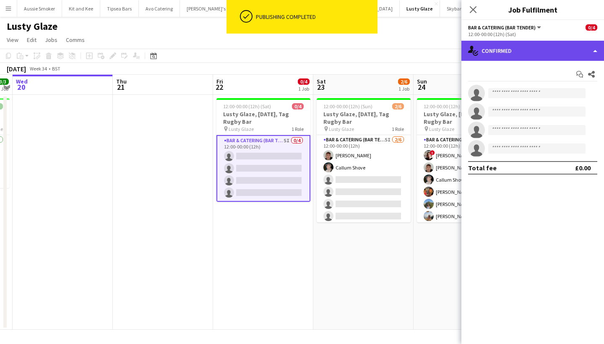
click at [526, 51] on div "single-neutral-actions-check-2 Confirmed" at bounding box center [533, 51] width 143 height 20
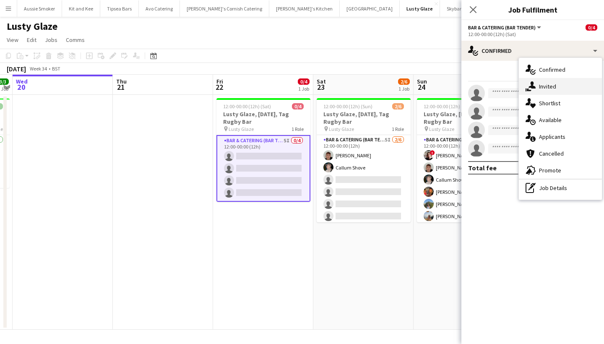
click at [556, 85] on div "single-neutral-actions-share-1 Invited" at bounding box center [560, 86] width 83 height 17
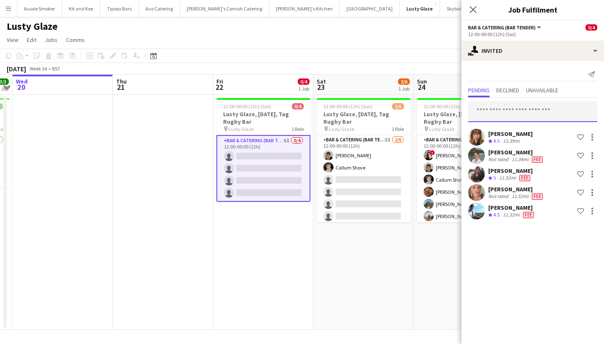
click at [498, 114] on input "text" at bounding box center [532, 111] width 129 height 21
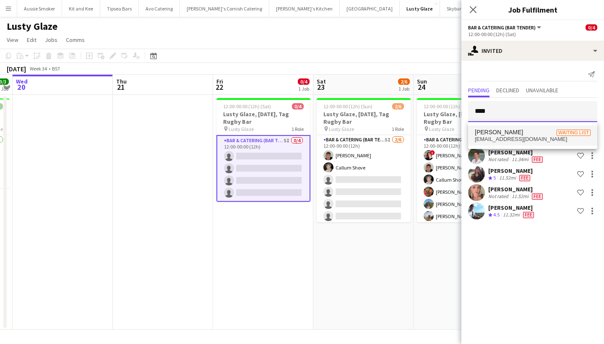
type input "****"
click at [514, 136] on span "[EMAIL_ADDRESS][DOMAIN_NAME]" at bounding box center [533, 139] width 116 height 7
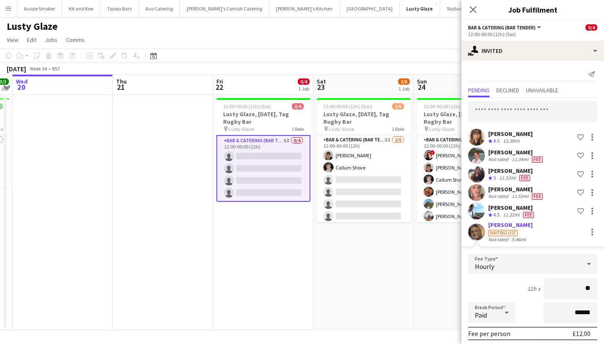
click at [505, 229] on div "Waiting list" at bounding box center [510, 233] width 44 height 8
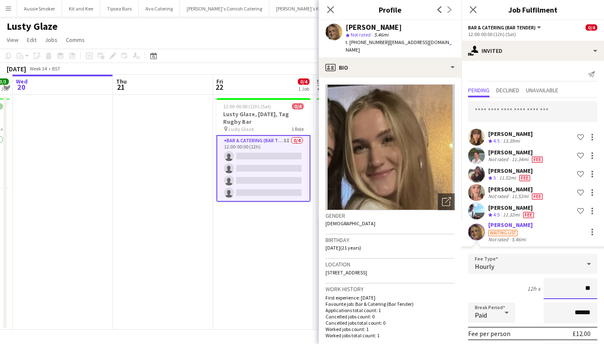
click at [593, 290] on input "**" at bounding box center [571, 288] width 54 height 21
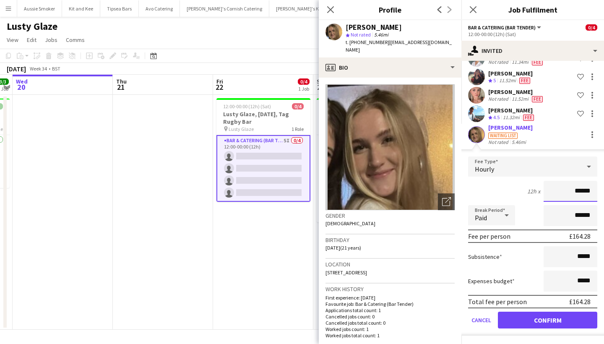
scroll to position [97, 0]
type input "******"
click at [564, 316] on button "Confirm" at bounding box center [547, 320] width 99 height 17
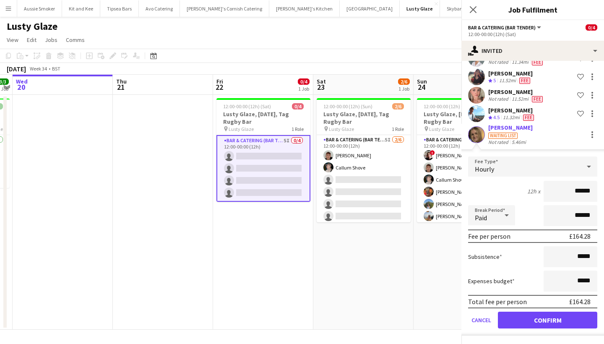
scroll to position [0, 0]
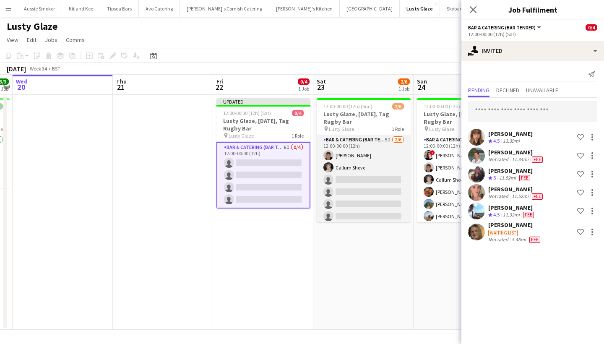
click at [358, 189] on app-card-role "Bar & Catering (Bar Tender) 5I [DATE] 12:00-00:00 (12h) [PERSON_NAME] Callum Sh…" at bounding box center [364, 179] width 94 height 89
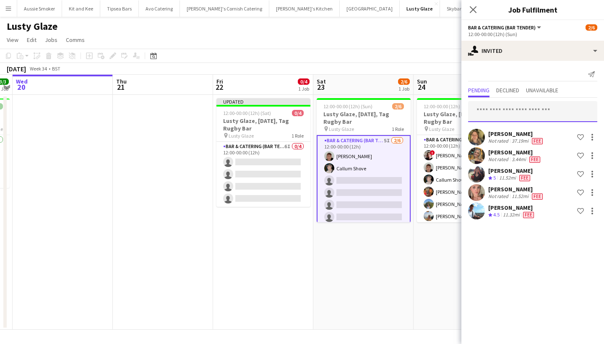
click at [530, 112] on input "text" at bounding box center [532, 111] width 129 height 21
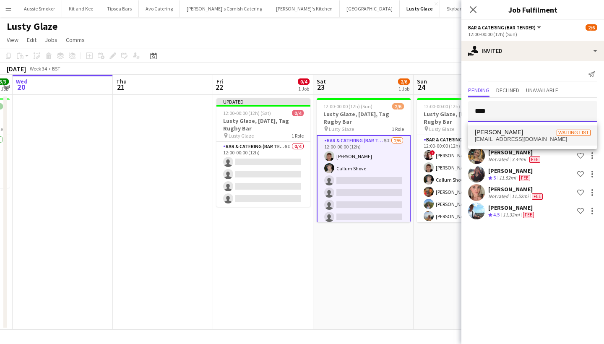
type input "****"
click at [538, 129] on span "[PERSON_NAME] Waiting list" at bounding box center [533, 132] width 116 height 7
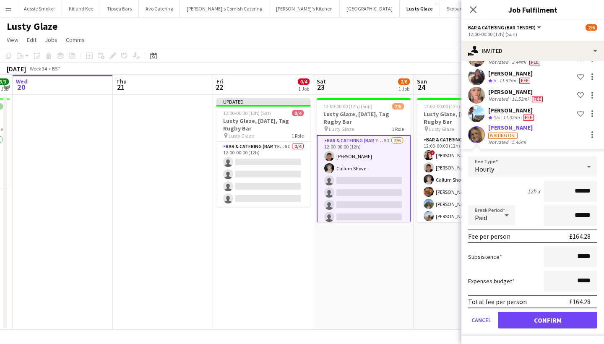
scroll to position [97, 0]
type input "******"
click at [535, 319] on button "Confirm" at bounding box center [547, 320] width 99 height 17
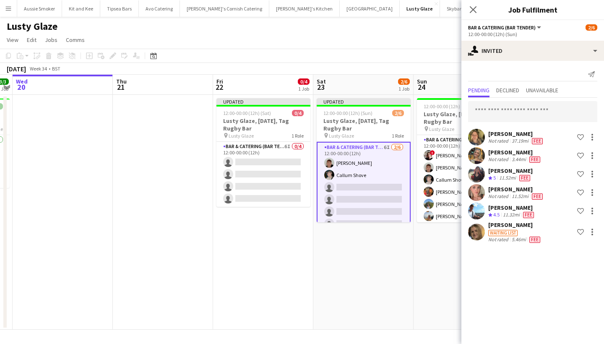
scroll to position [0, 0]
click at [474, 13] on icon "Close pop-in" at bounding box center [473, 9] width 8 height 8
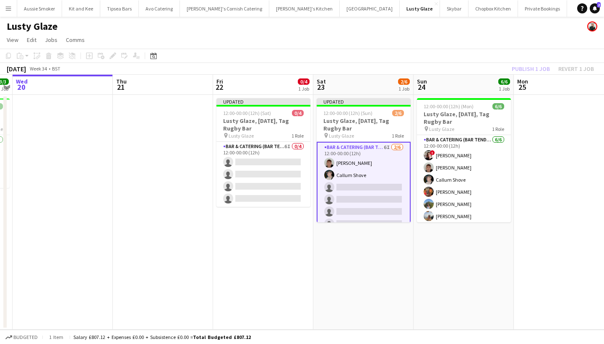
click at [534, 65] on div "Publish 1 job Revert 1 job" at bounding box center [553, 68] width 102 height 11
click at [534, 65] on button "Publish 1 job" at bounding box center [531, 68] width 45 height 11
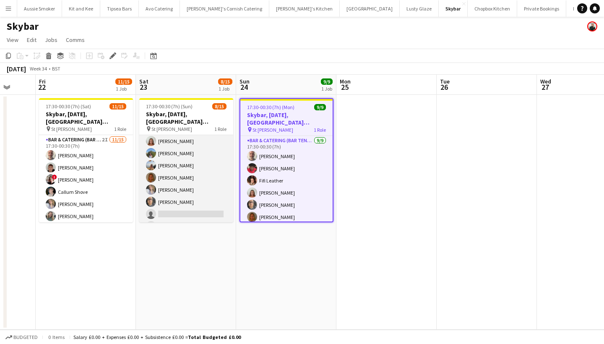
scroll to position [42, 0]
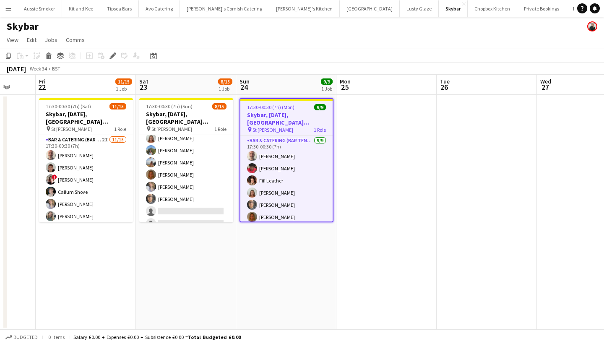
click at [5, 13] on button "Menu" at bounding box center [8, 8] width 17 height 17
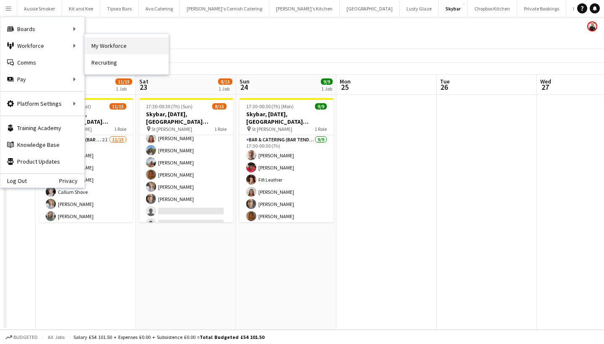
click at [120, 46] on link "My Workforce" at bounding box center [127, 45] width 84 height 17
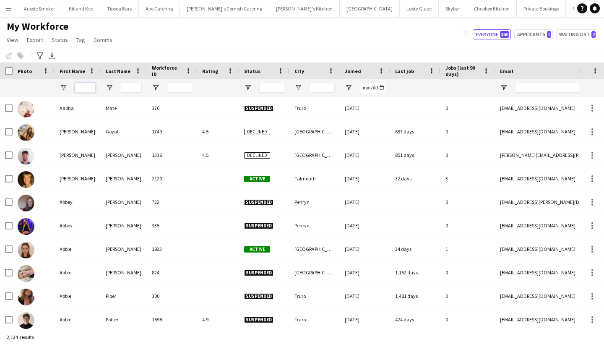
click at [89, 87] on input "First Name Filter Input" at bounding box center [85, 88] width 21 height 10
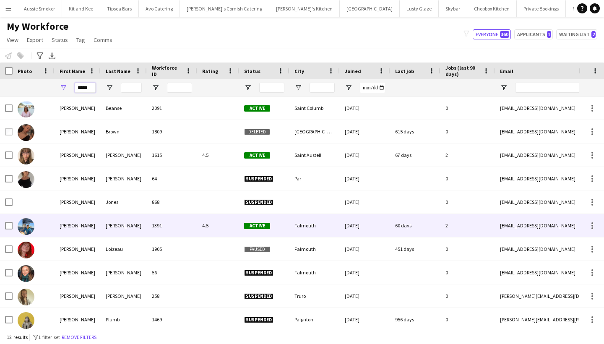
type input "*****"
click at [115, 221] on div "Llewellyn" at bounding box center [124, 225] width 46 height 23
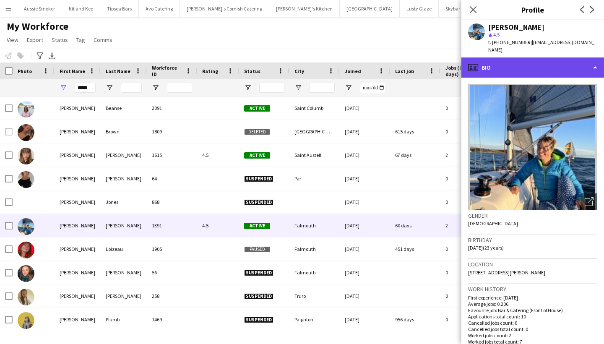
click at [545, 59] on div "profile Bio" at bounding box center [533, 67] width 143 height 20
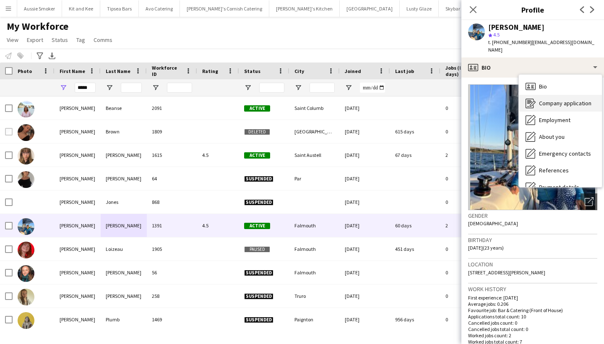
click at [557, 99] on span "Company application" at bounding box center [565, 103] width 52 height 8
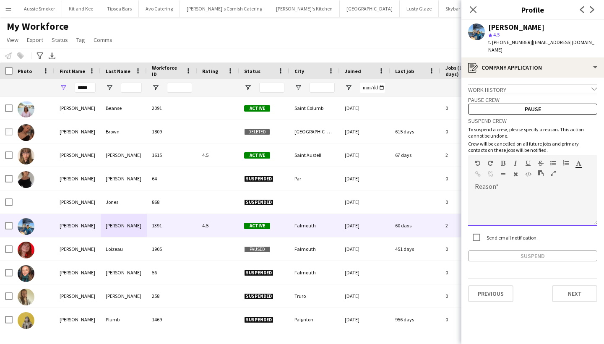
click at [507, 201] on div at bounding box center [532, 209] width 129 height 34
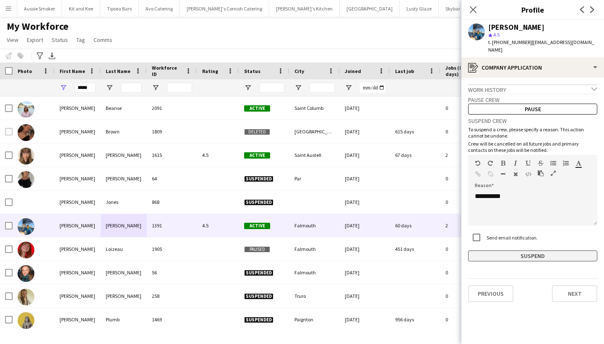
click at [509, 251] on button "Suspend" at bounding box center [532, 256] width 129 height 11
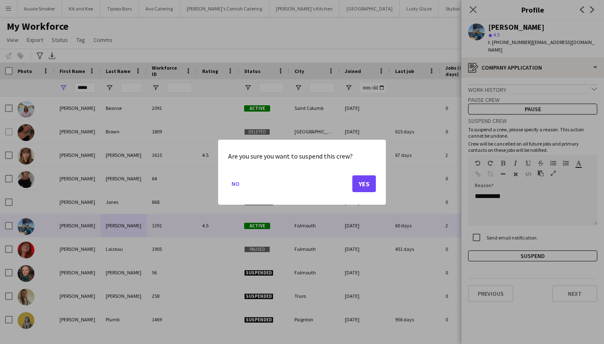
click at [362, 181] on button "Yes" at bounding box center [365, 183] width 24 height 17
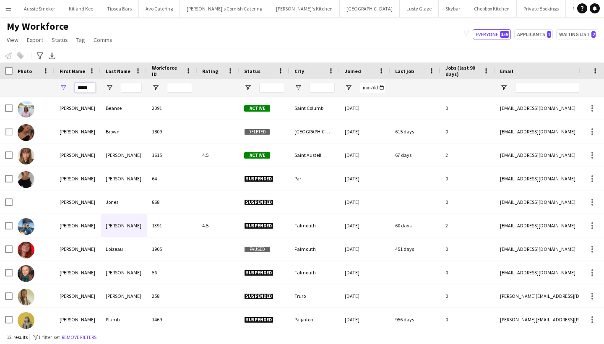
click at [87, 86] on input "*****" at bounding box center [85, 88] width 21 height 10
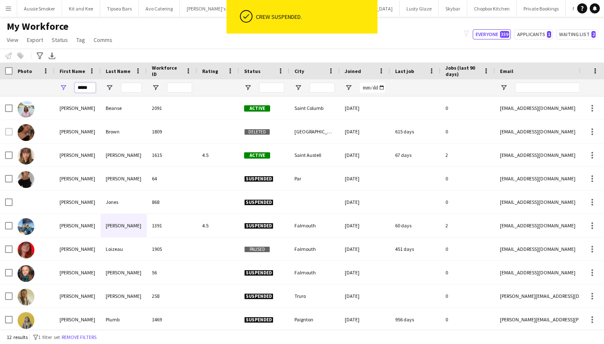
click at [87, 86] on input "*****" at bounding box center [85, 88] width 21 height 10
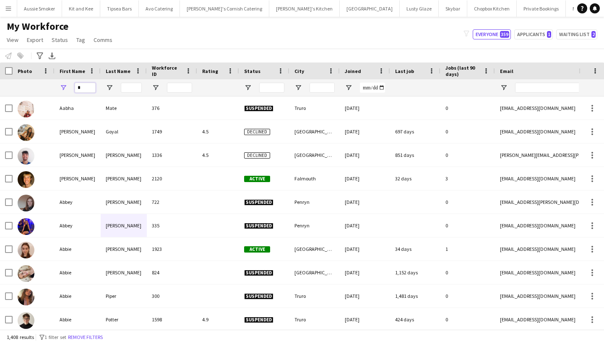
type input "*"
click at [7, 5] on app-icon "Menu" at bounding box center [8, 8] width 7 height 7
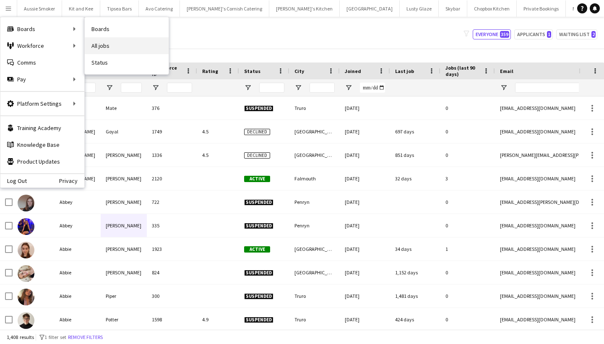
click at [114, 44] on link "All jobs" at bounding box center [127, 45] width 84 height 17
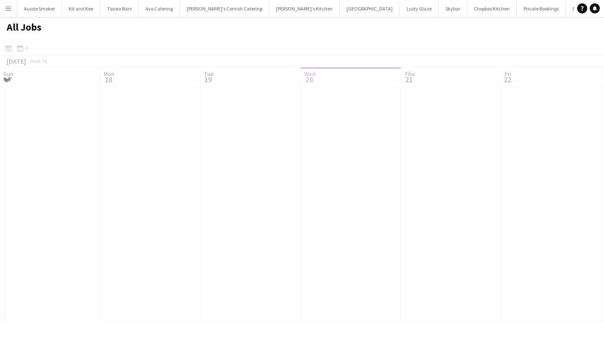
scroll to position [0, 201]
